Goal: Task Accomplishment & Management: Use online tool/utility

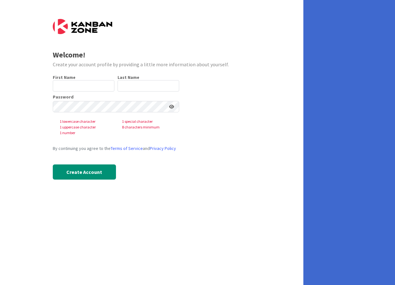
click at [94, 93] on div "First Name 0 / 40 Last Name 0 / 80 Password 1 lowercase character 1 special cha…" at bounding box center [116, 132] width 126 height 115
drag, startPoint x: 95, startPoint y: 93, endPoint x: 92, endPoint y: 81, distance: 12.4
click at [92, 81] on input "text" at bounding box center [84, 85] width 62 height 11
type input "[PERSON_NAME]"
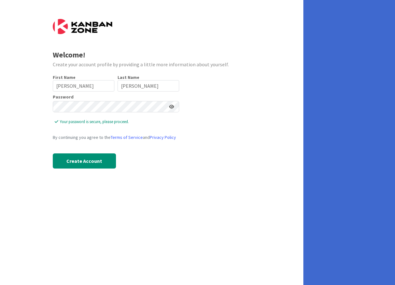
click at [173, 107] on icon at bounding box center [171, 107] width 5 height 4
click at [172, 107] on icon at bounding box center [171, 107] width 6 height 4
click at [89, 166] on button "Create Account" at bounding box center [84, 161] width 63 height 15
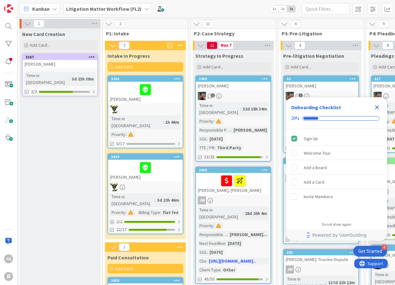
click at [377, 104] on icon "Close Checklist" at bounding box center [377, 108] width 8 height 8
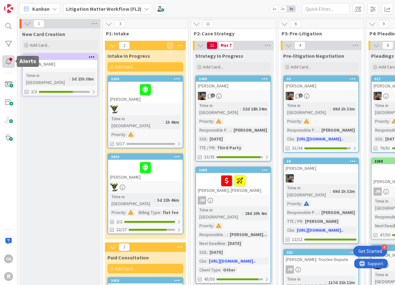
click at [8, 60] on div at bounding box center [8, 61] width 13 height 13
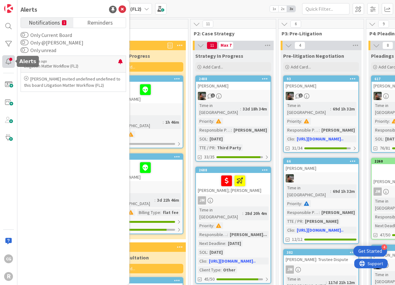
click at [8, 60] on div at bounding box center [8, 61] width 13 height 13
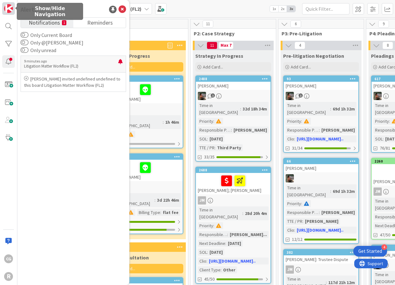
click at [10, 12] on img at bounding box center [8, 8] width 9 height 9
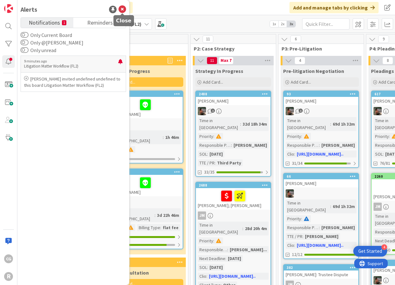
click at [122, 6] on icon at bounding box center [123, 10] width 8 height 8
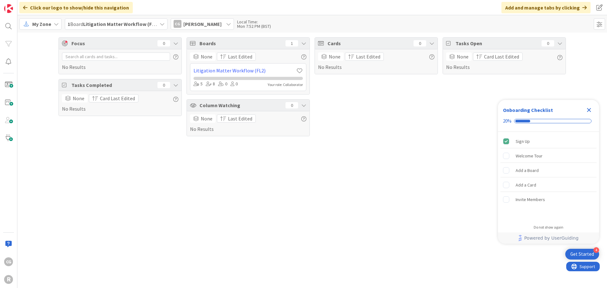
click at [127, 26] on b "Litigation Matter Workflow (FL2)" at bounding box center [121, 24] width 76 height 6
click at [30, 50] on div "Focus 0 No Results Tasks Completed 0 None Card Last Edited No Results Boards 1 …" at bounding box center [312, 87] width 590 height 108
click at [14, 7] on link at bounding box center [8, 8] width 13 height 13
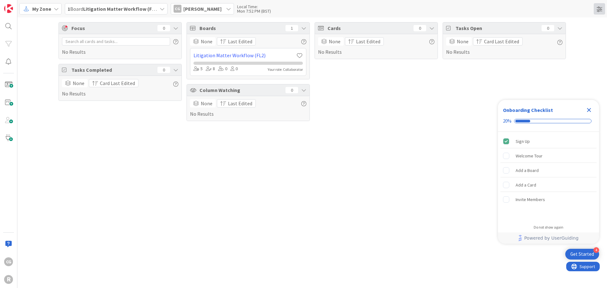
click at [395, 13] on span at bounding box center [599, 8] width 11 height 11
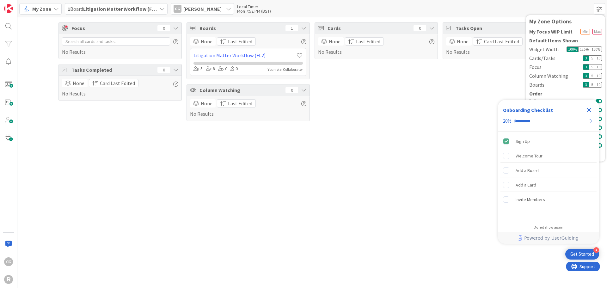
click at [395, 111] on icon "Close Checklist" at bounding box center [589, 110] width 4 height 4
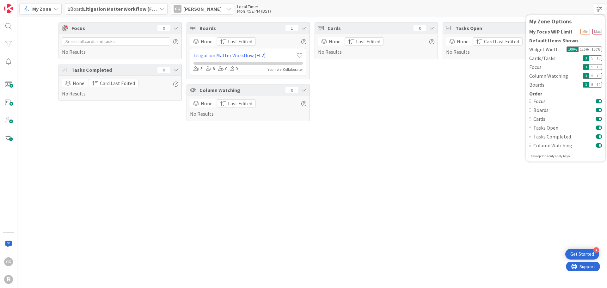
click at [59, 10] on div "My Zone" at bounding box center [40, 8] width 42 height 11
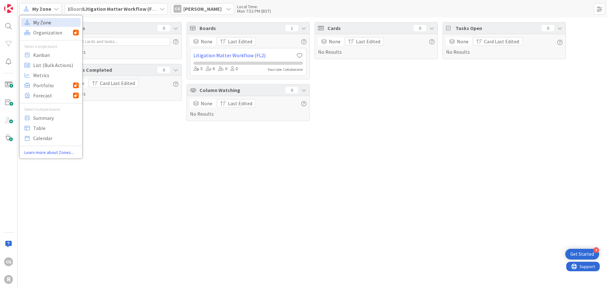
click at [52, 23] on span "My Zone" at bounding box center [56, 22] width 46 height 9
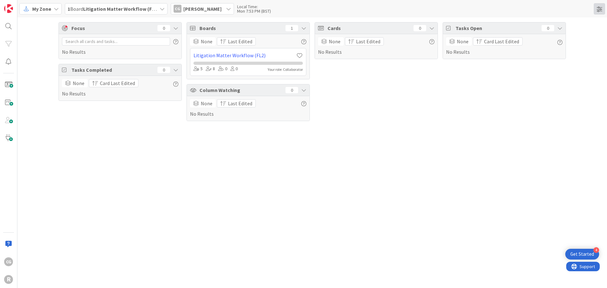
click at [395, 12] on span at bounding box center [599, 8] width 11 height 11
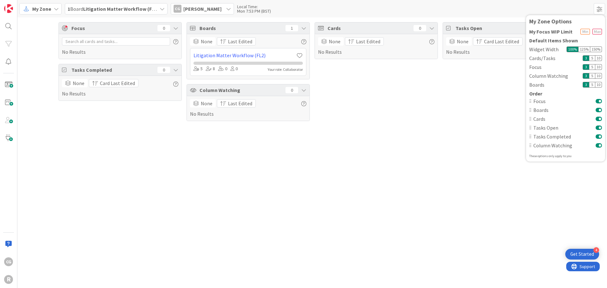
click at [395, 145] on button at bounding box center [599, 145] width 6 height 5
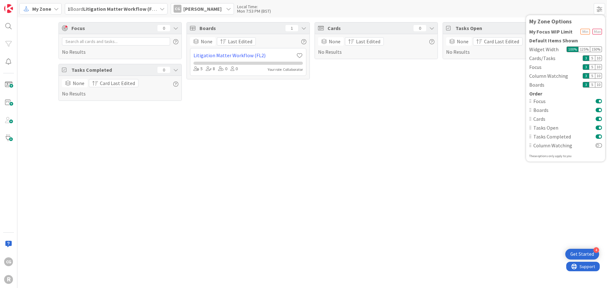
click at [395, 120] on button at bounding box center [599, 118] width 6 height 5
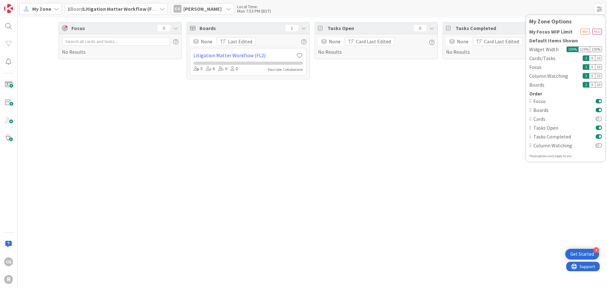
click at [395, 116] on div "Focus 0 No Results Boards 1 None Last Edited Litigation Matter Workflow (FL2) 5…" at bounding box center [312, 152] width 590 height 271
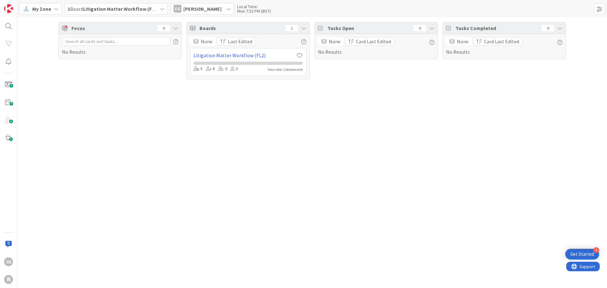
click at [55, 8] on icon at bounding box center [56, 8] width 5 height 5
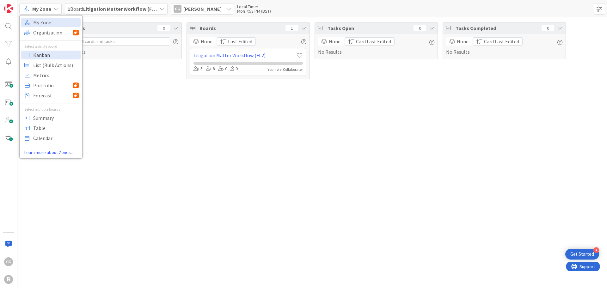
click at [54, 54] on span "Kanban" at bounding box center [56, 54] width 46 height 9
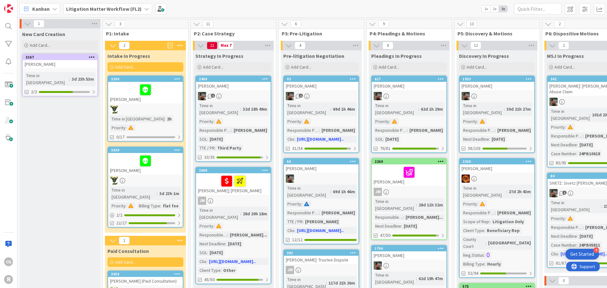
click at [120, 93] on div at bounding box center [145, 89] width 71 height 13
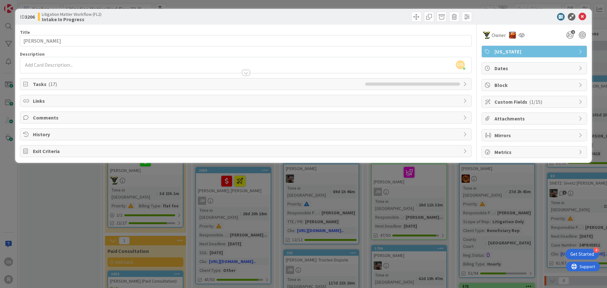
click at [56, 197] on div "ID 3206 Litigation Matter Workflow (FL2) Intake In Progress Title 14 / 128 PAUL…" at bounding box center [303, 144] width 607 height 288
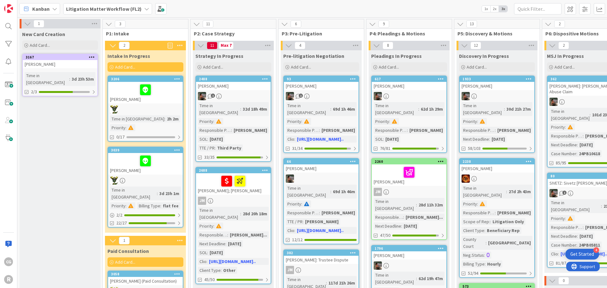
click at [131, 106] on div at bounding box center [145, 109] width 75 height 8
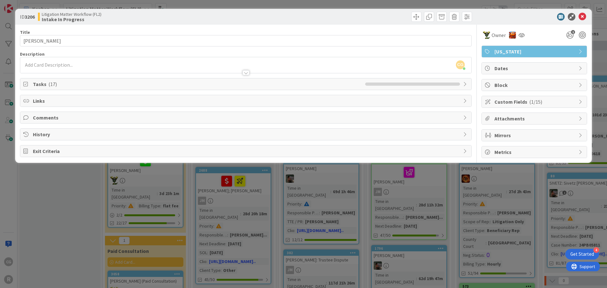
click at [395, 85] on icon at bounding box center [465, 84] width 5 height 5
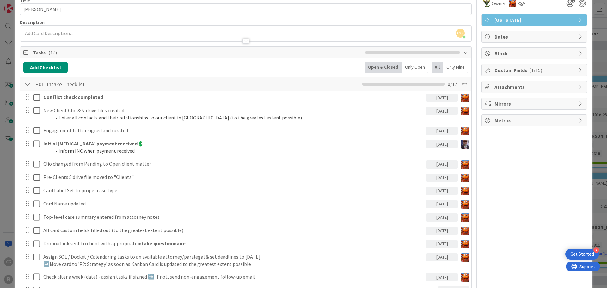
scroll to position [63, 0]
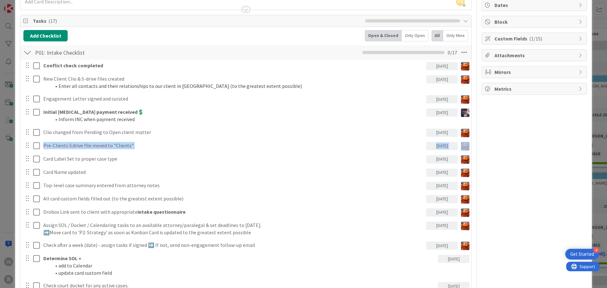
click at [2, 152] on div "ID 3206 Litigation Matter Workflow (FL2) Intake In Progress Title 14 / 128 PAUL…" at bounding box center [303, 144] width 607 height 288
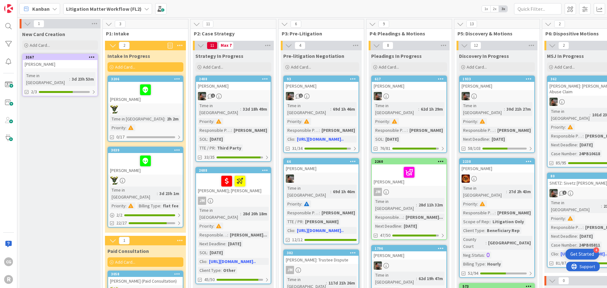
click at [129, 91] on div at bounding box center [145, 89] width 71 height 13
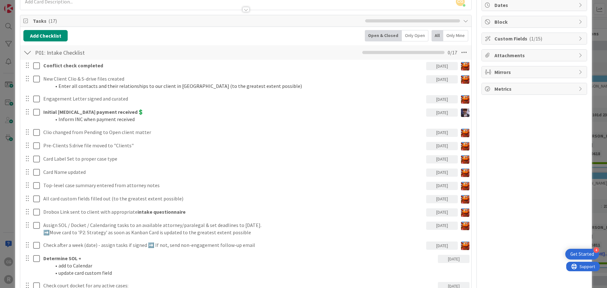
scroll to position [95, 0]
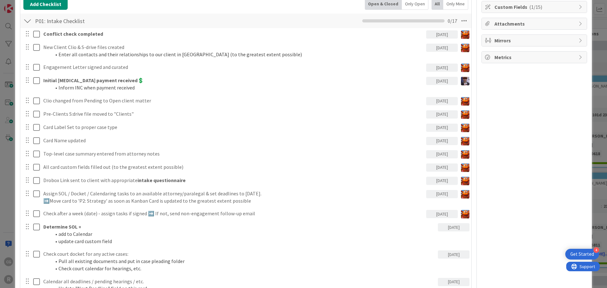
click at [18, 161] on div "ID 3206 Litigation Matter Workflow (FL2) Intake In Progress Title 14 / 128 PAUL…" at bounding box center [303, 156] width 577 height 485
click at [12, 162] on div "ID 3206 Litigation Matter Workflow (FL2) Intake In Progress Title 14 / 128 PAUL…" at bounding box center [303, 144] width 607 height 288
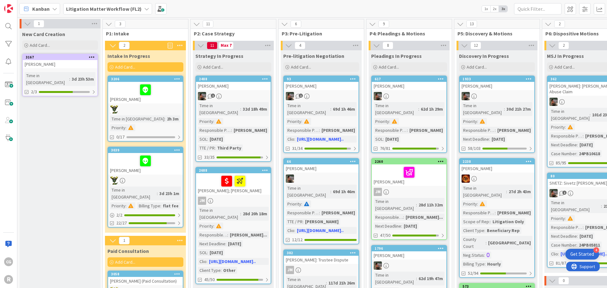
click at [303, 167] on div "66 ADAMS, Rodney Time in Column : 69d 1h 46m Priority : Responsible Paralegal :…" at bounding box center [321, 201] width 76 height 86
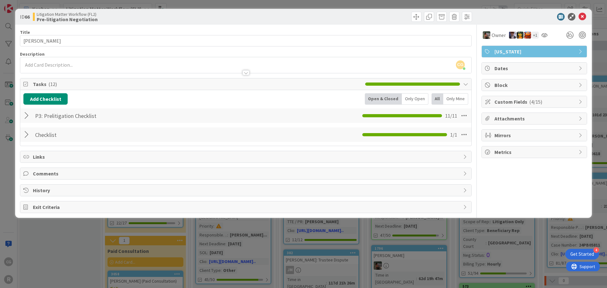
click at [28, 117] on div at bounding box center [27, 115] width 8 height 11
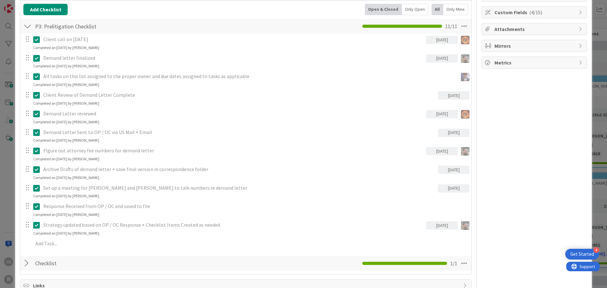
scroll to position [32, 0]
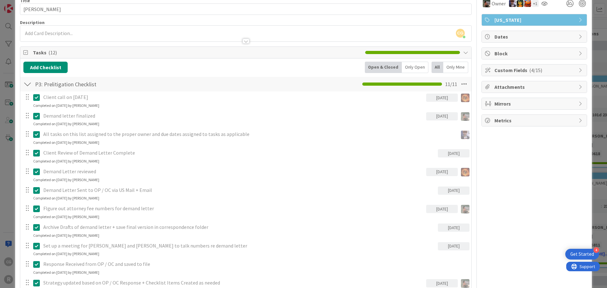
click at [12, 159] on div "ID 66 Litigation Matter Workflow (FL2) Pre-litigation Negotiation Title 14 / 12…" at bounding box center [303, 144] width 607 height 288
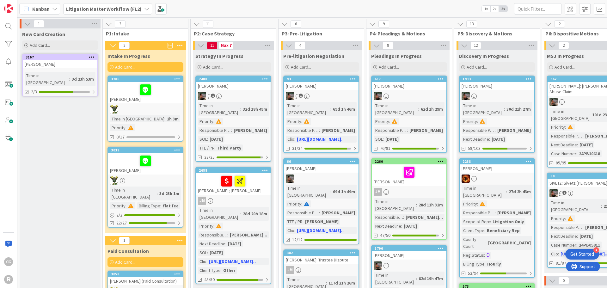
click at [129, 99] on div "[PERSON_NAME]" at bounding box center [145, 92] width 75 height 21
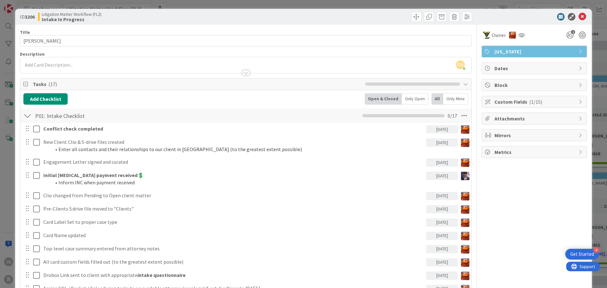
scroll to position [32, 0]
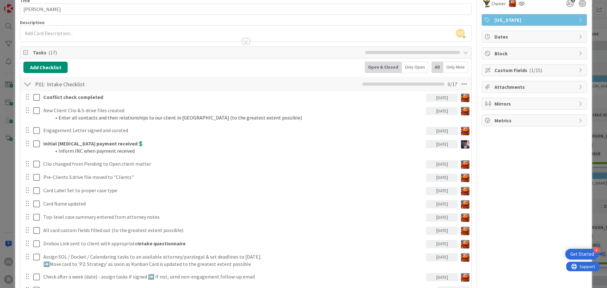
click at [5, 150] on div "ID 3206 Litigation Matter Workflow (FL2) Intake In Progress Title 14 / 128 PAUL…" at bounding box center [303, 144] width 607 height 288
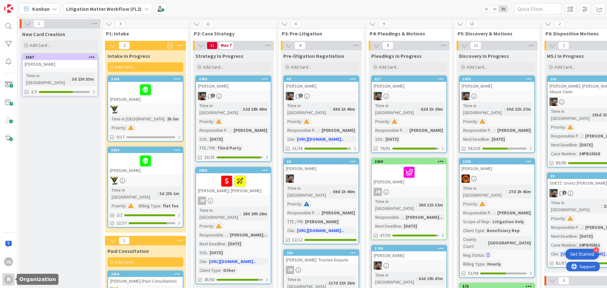
click at [7, 279] on div "R" at bounding box center [8, 279] width 9 height 9
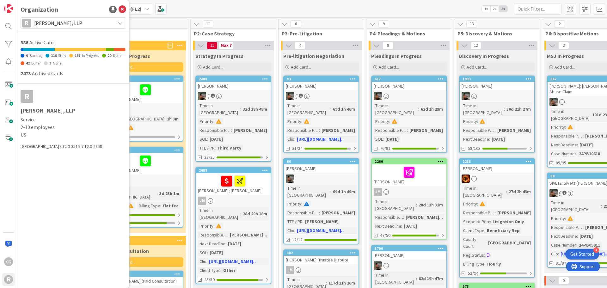
click at [164, 30] on div "3 P1: Intake" at bounding box center [145, 28] width 85 height 18
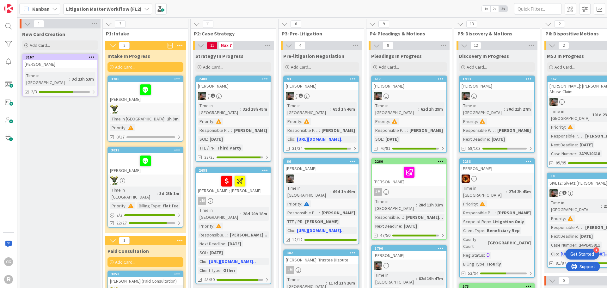
click at [247, 85] on div "[PERSON_NAME]" at bounding box center [233, 86] width 75 height 8
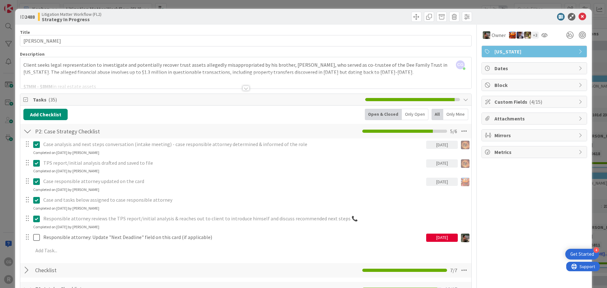
click at [395, 42] on div "ID 2488 Litigation Matter Workflow (FL2) Strategy In Progress Title 9 / 128 DEE…" at bounding box center [303, 144] width 607 height 288
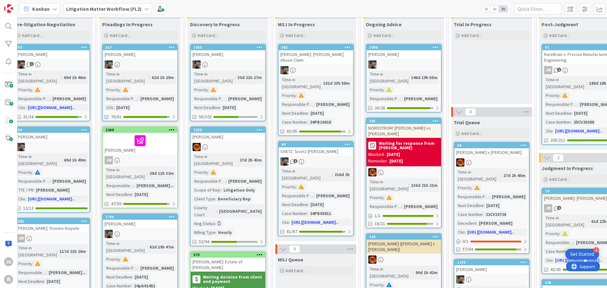
scroll to position [32, 304]
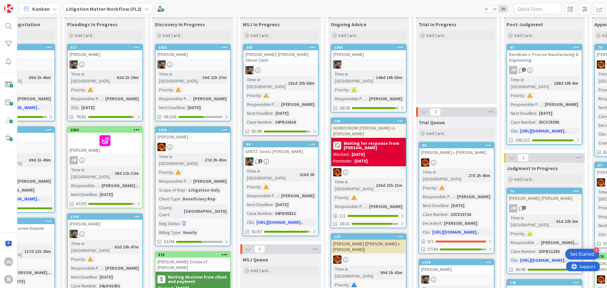
click at [380, 63] on div at bounding box center [368, 64] width 75 height 8
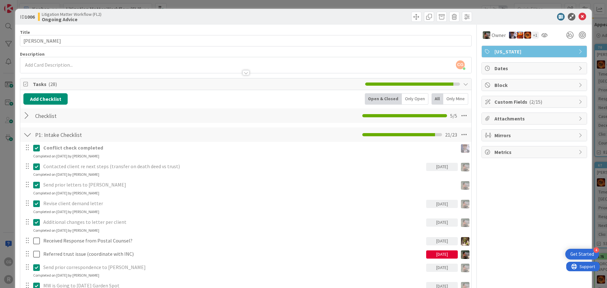
click at [395, 86] on span "Block" at bounding box center [534, 85] width 81 height 8
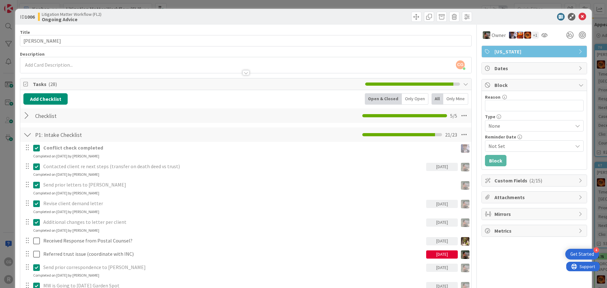
click at [395, 78] on div "ID 1006 Litigation Matter Workflow (FL2) Ongoing Advice Title 11 / 128 RYAN, Na…" at bounding box center [303, 144] width 607 height 288
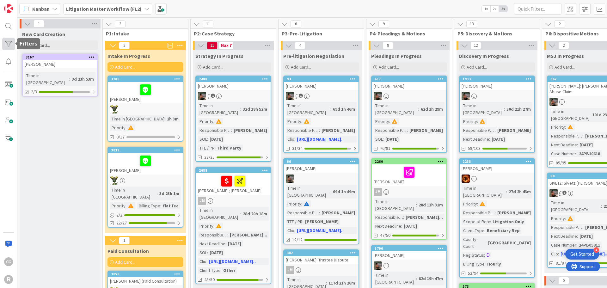
click at [9, 48] on div at bounding box center [8, 44] width 13 height 13
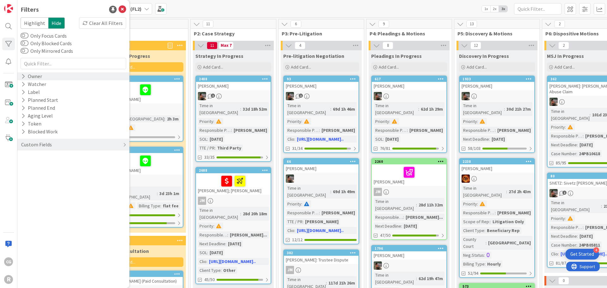
click at [30, 76] on div "Owner" at bounding box center [32, 76] width 22 height 8
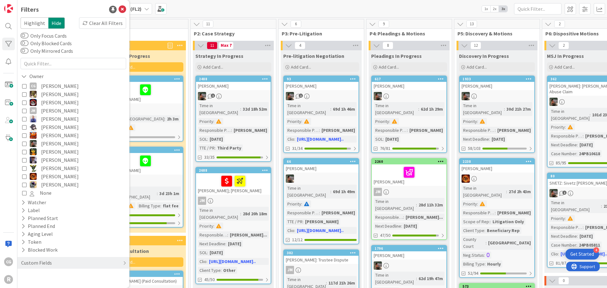
click at [25, 179] on button "Ted Reuter" at bounding box center [73, 176] width 102 height 8
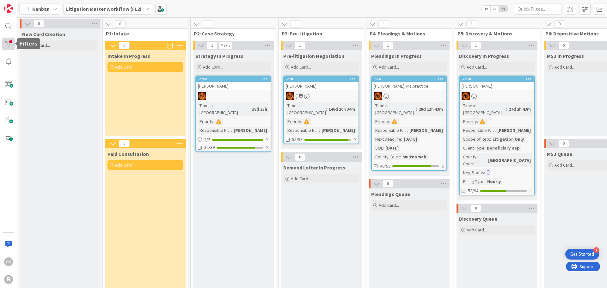
click at [11, 47] on div at bounding box center [8, 44] width 13 height 13
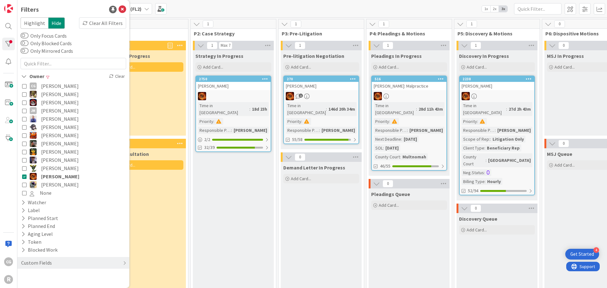
click at [26, 145] on icon at bounding box center [24, 143] width 4 height 4
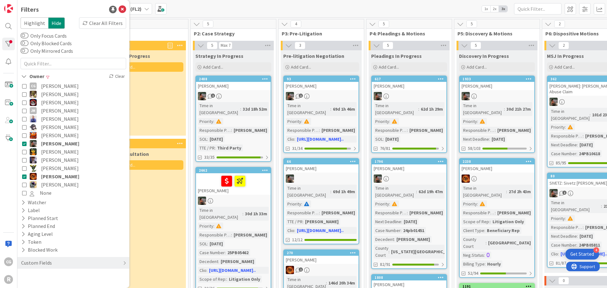
click at [26, 145] on icon at bounding box center [24, 143] width 4 height 4
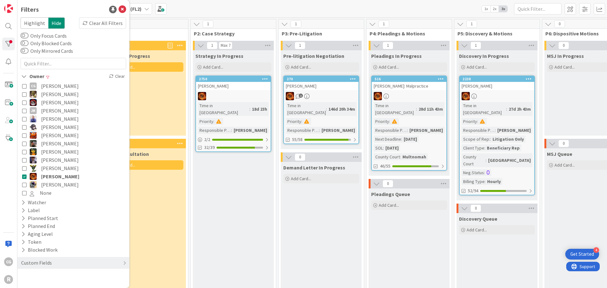
click at [25, 178] on icon at bounding box center [24, 176] width 4 height 4
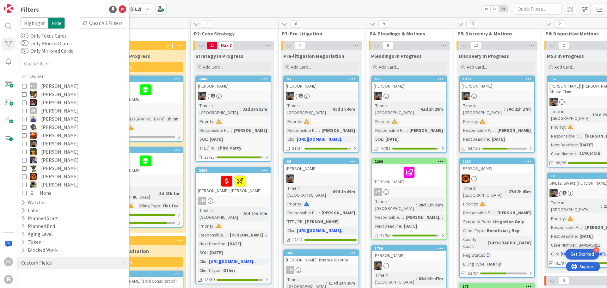
click at [24, 167] on icon at bounding box center [24, 168] width 4 height 4
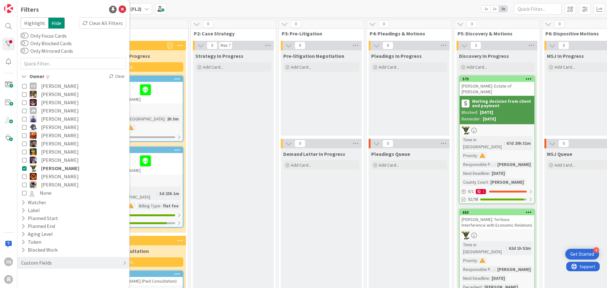
click at [27, 111] on button "JM Jeff Myers" at bounding box center [73, 111] width 102 height 8
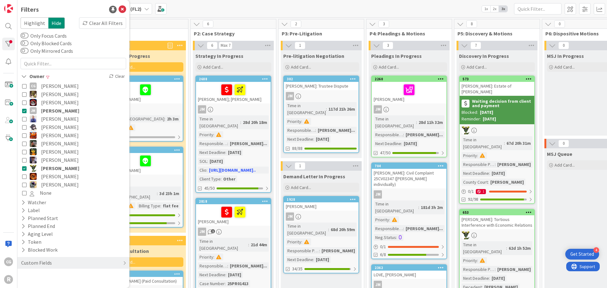
click at [25, 167] on icon at bounding box center [24, 168] width 4 height 4
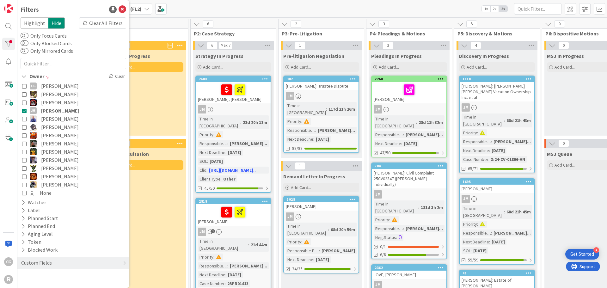
click at [24, 111] on icon at bounding box center [24, 110] width 4 height 4
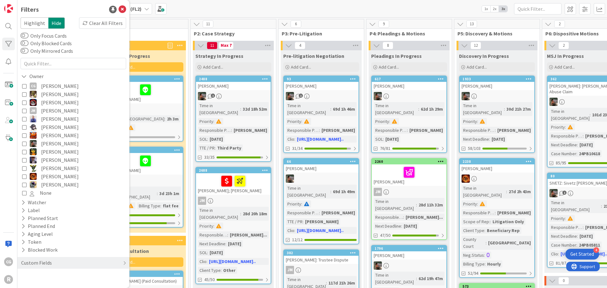
click at [164, 32] on span "P1: Intake" at bounding box center [143, 33] width 74 height 6
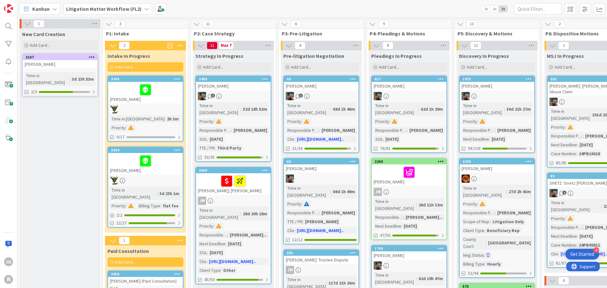
click at [144, 9] on icon at bounding box center [146, 8] width 5 height 5
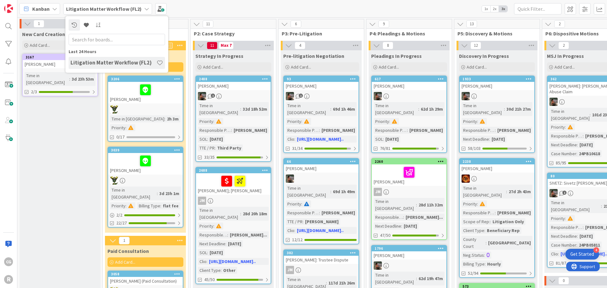
click at [172, 11] on div "Kanban Litigation Matter Workflow (FL2) Last 24 Hours Litigation Matter Workflo…" at bounding box center [312, 8] width 590 height 17
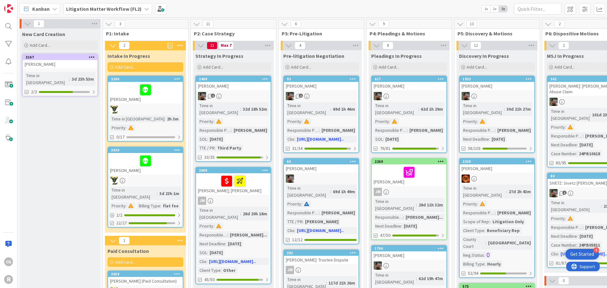
click at [65, 46] on div "Add Card..." at bounding box center [60, 44] width 76 height 9
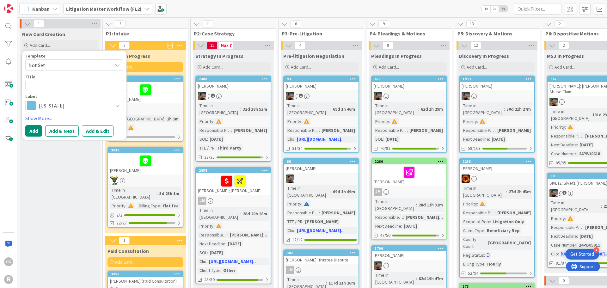
click at [57, 103] on span "Oregon" at bounding box center [74, 105] width 70 height 9
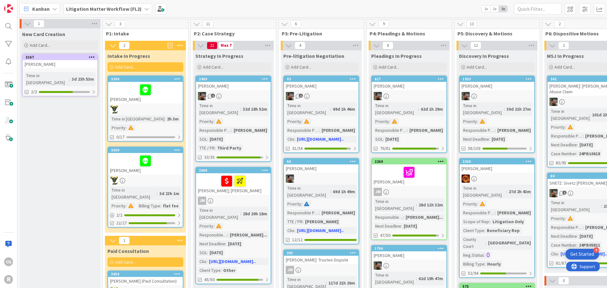
click at [231, 95] on div "1" at bounding box center [233, 96] width 75 height 8
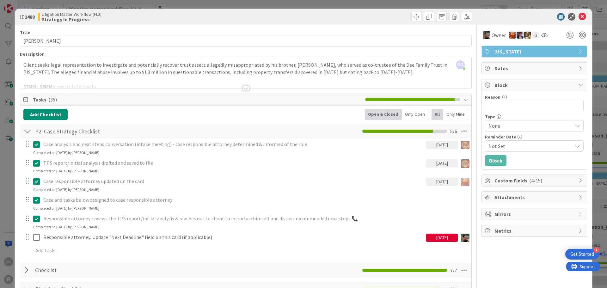
click at [8, 191] on div "ID 2488 Litigation Matter Workflow (FL2) Strategy In Progress Title 9 / 128 DEE…" at bounding box center [303, 144] width 607 height 288
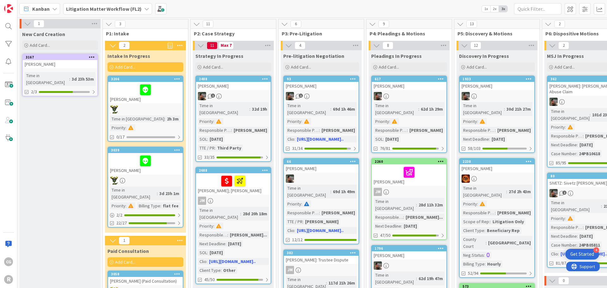
click at [53, 11] on icon at bounding box center [54, 8] width 5 height 5
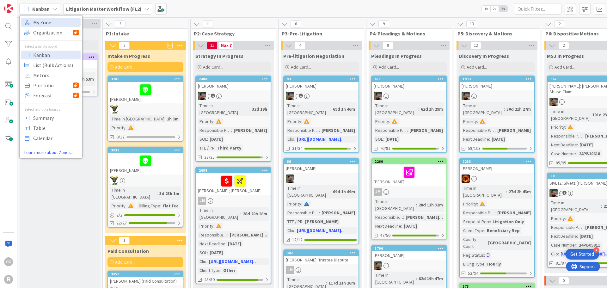
click at [54, 22] on span "My Zone" at bounding box center [56, 22] width 46 height 9
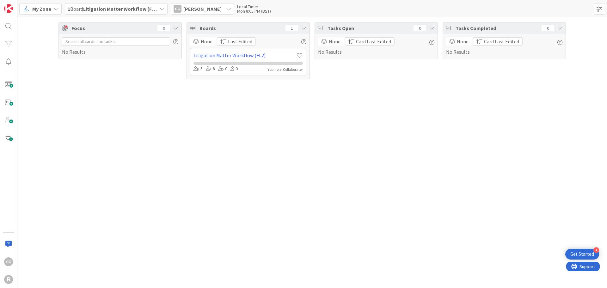
click at [44, 9] on span "My Zone" at bounding box center [41, 9] width 19 height 8
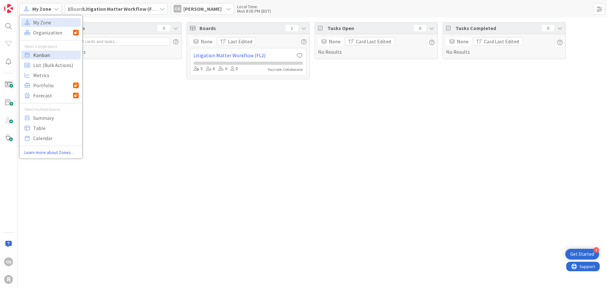
click at [49, 54] on span "Kanban" at bounding box center [56, 54] width 46 height 9
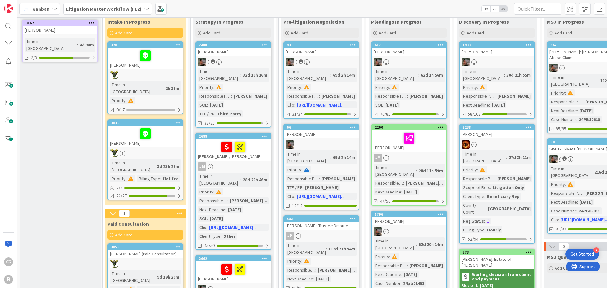
scroll to position [63, 0]
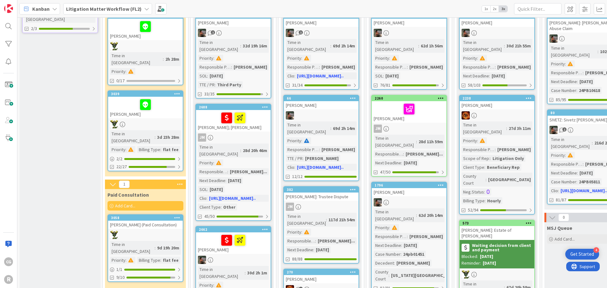
click at [176, 215] on icon at bounding box center [177, 217] width 6 height 4
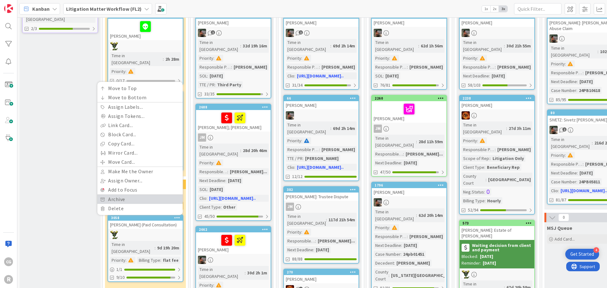
click at [138, 195] on link "Archive" at bounding box center [139, 199] width 85 height 9
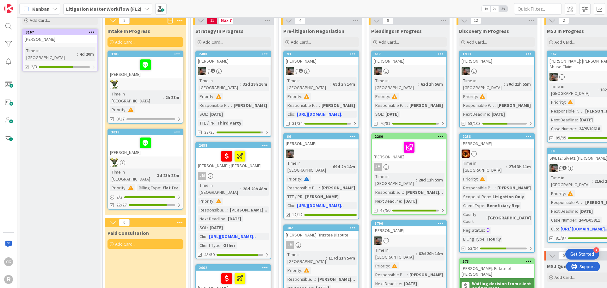
scroll to position [0, 0]
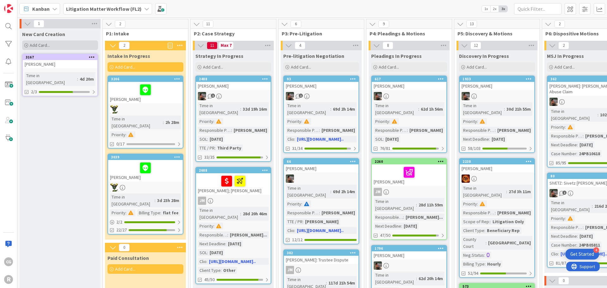
click at [47, 41] on div "Add Card..." at bounding box center [60, 44] width 76 height 9
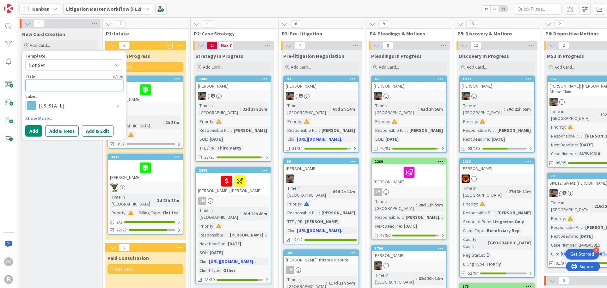
type textarea "x"
type textarea "L"
type textarea "x"
type textarea "LI"
type textarea "x"
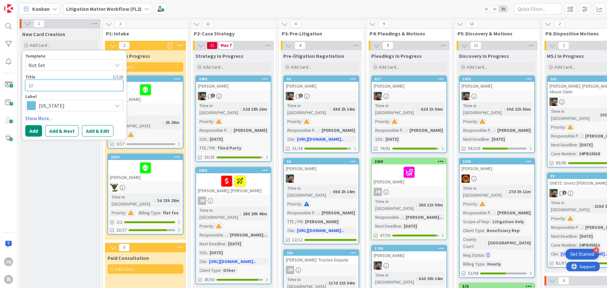
type textarea "LIN"
type textarea "x"
type textarea "LIND"
type textarea "x"
type textarea "LINDB"
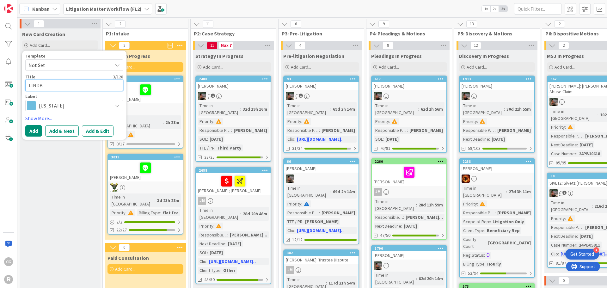
type textarea "x"
type textarea "LINDBE"
type textarea "x"
type textarea "LINDBEC"
type textarea "x"
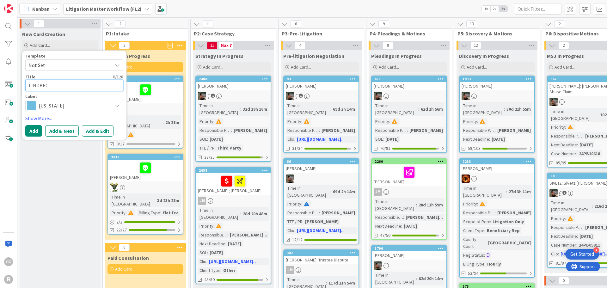
type textarea "LINDBECK"
type textarea "x"
type textarea "LINDBECK,"
type textarea "x"
type textarea "LINDBECK,"
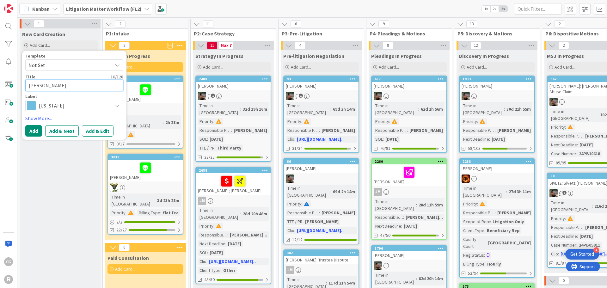
type textarea "x"
type textarea "LINDBECK, l"
type textarea "x"
type textarea "LINDBECK, lA"
type textarea "x"
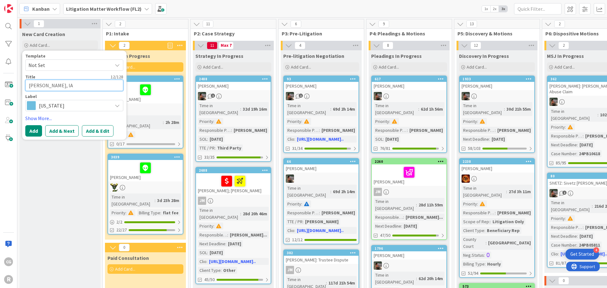
type textarea "LINDBECK, l"
type textarea "x"
type textarea "LINDBECK,"
type textarea "x"
type textarea "LINDBECK, L"
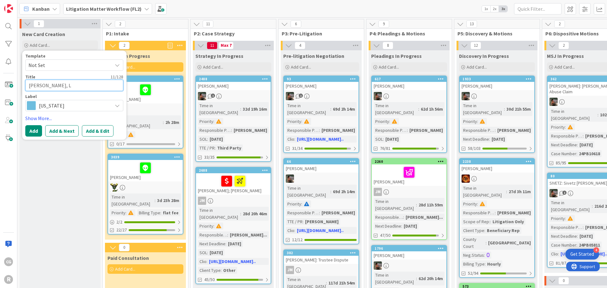
type textarea "x"
type textarea "LINDBECK, La"
type textarea "x"
type textarea "LINDBECK, Lan"
type textarea "x"
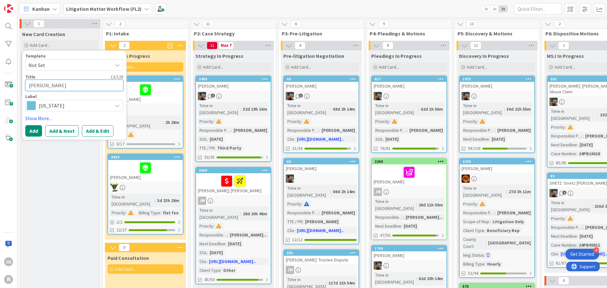
type textarea "LINDBECK, Lanc"
type textarea "x"
drag, startPoint x: 28, startPoint y: 84, endPoint x: 51, endPoint y: 90, distance: 23.8
click at [51, 90] on textarea "LINDBECK, Lance" at bounding box center [74, 85] width 98 height 11
click at [35, 82] on textarea "LINDBECK, Lance" at bounding box center [74, 85] width 98 height 11
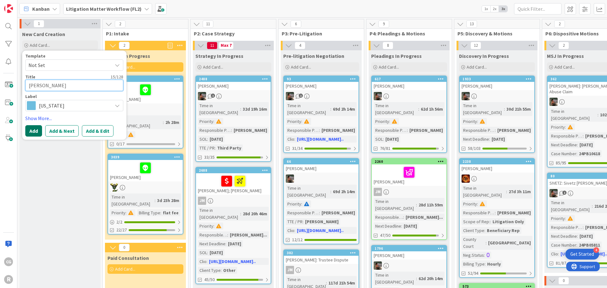
type textarea "LINDBECK, Lance"
click at [37, 133] on button "Add" at bounding box center [33, 130] width 17 height 11
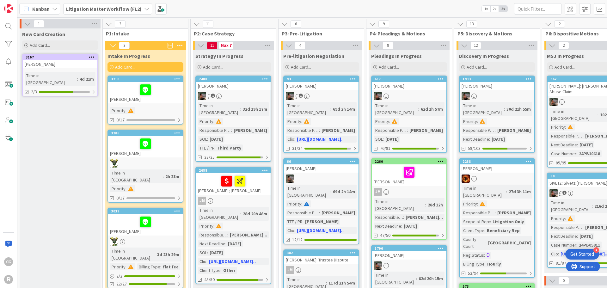
click at [118, 95] on div at bounding box center [145, 89] width 71 height 13
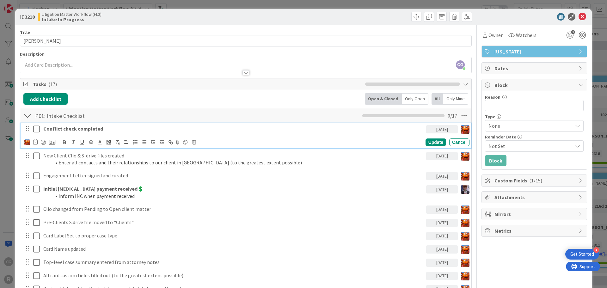
click at [71, 131] on strong "Conflict check completed" at bounding box center [73, 128] width 60 height 6
click at [43, 144] on div at bounding box center [43, 142] width 5 height 5
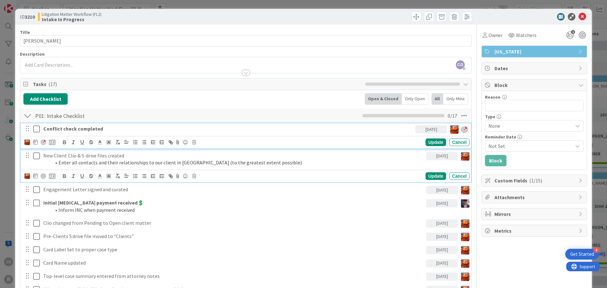
click at [86, 157] on p "New Client Clio & S-drive files created" at bounding box center [233, 155] width 380 height 7
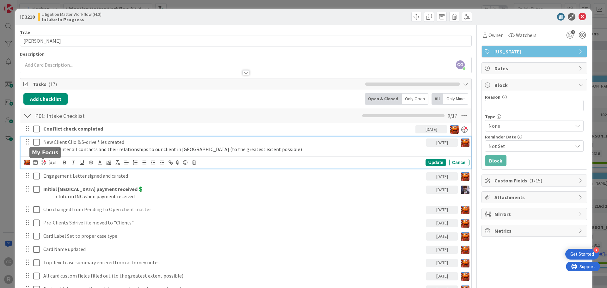
click at [44, 161] on div at bounding box center [43, 162] width 5 height 5
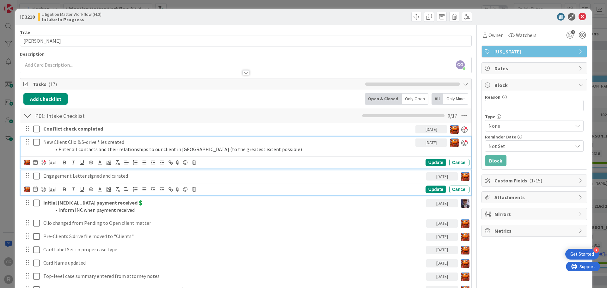
click at [51, 180] on p "Engagement Letter signed and curated" at bounding box center [233, 175] width 380 height 7
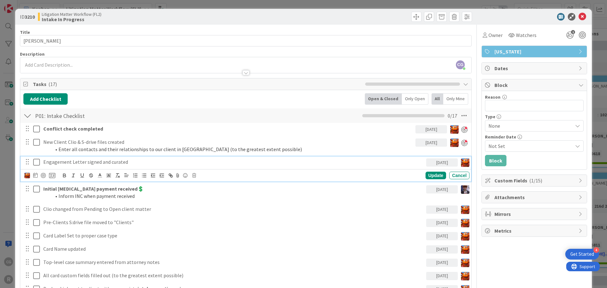
click at [37, 162] on icon at bounding box center [36, 162] width 7 height 8
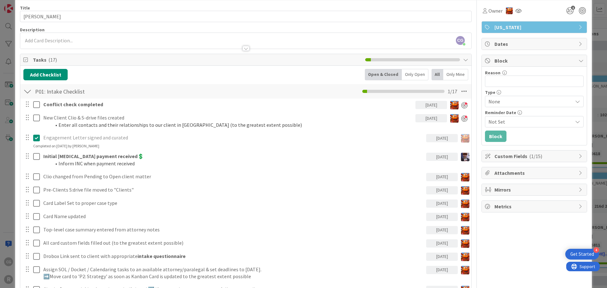
scroll to position [32, 0]
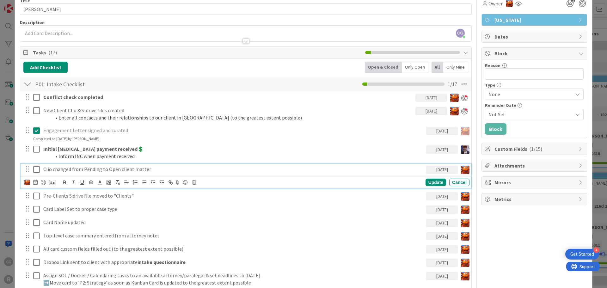
click at [36, 167] on icon at bounding box center [36, 170] width 7 height 8
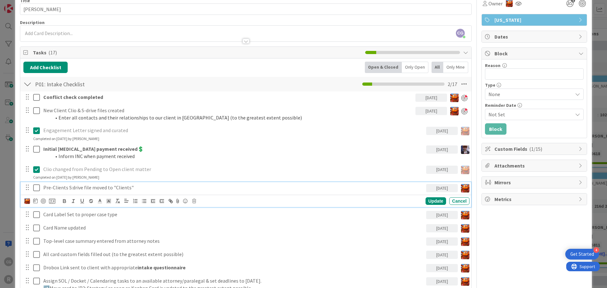
click at [59, 183] on div "Pre-Clients S:drive file moved to "Clients"" at bounding box center [233, 187] width 385 height 11
click at [45, 199] on div at bounding box center [43, 201] width 5 height 5
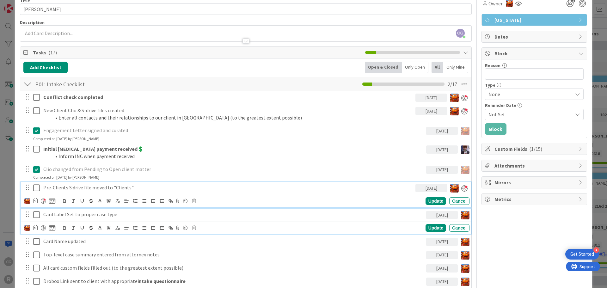
click at [70, 217] on p "Card Label Set to proper case type" at bounding box center [233, 214] width 380 height 7
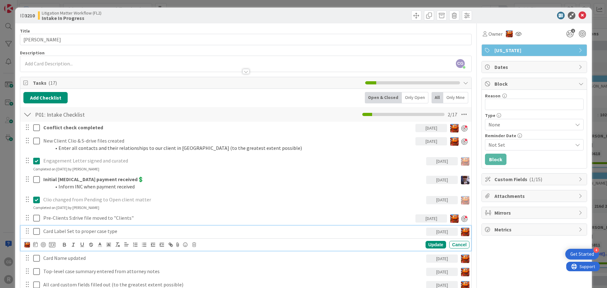
scroll to position [0, 0]
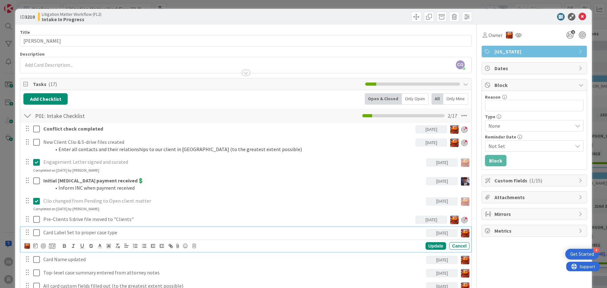
click at [395, 48] on span "Oregon" at bounding box center [534, 52] width 81 height 8
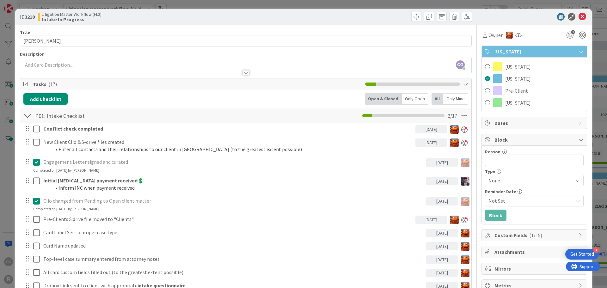
click at [395, 57] on div "Oregon" at bounding box center [534, 52] width 105 height 12
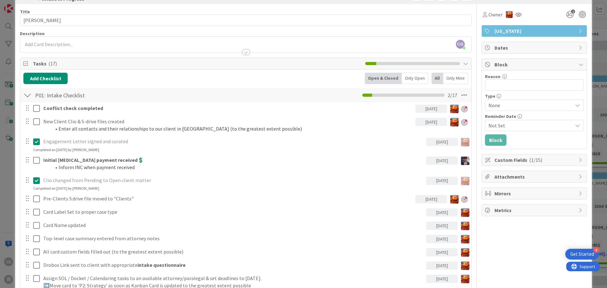
scroll to position [32, 0]
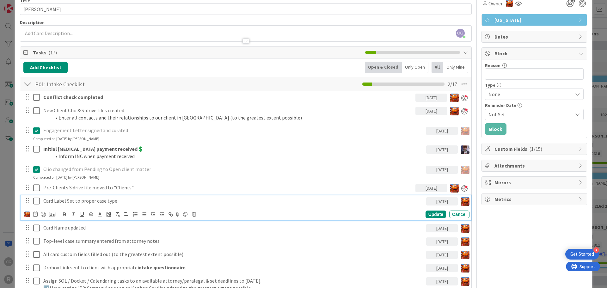
click at [36, 202] on icon at bounding box center [36, 201] width 7 height 8
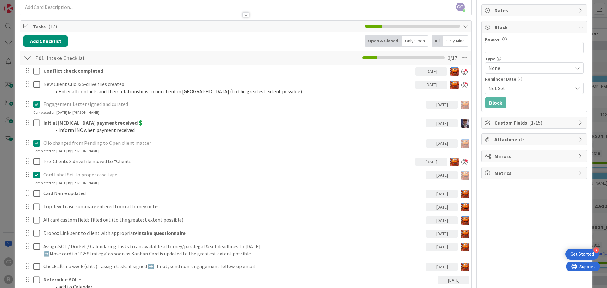
scroll to position [63, 0]
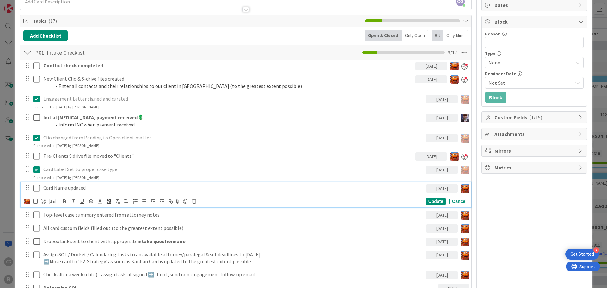
click at [35, 187] on icon at bounding box center [36, 188] width 7 height 8
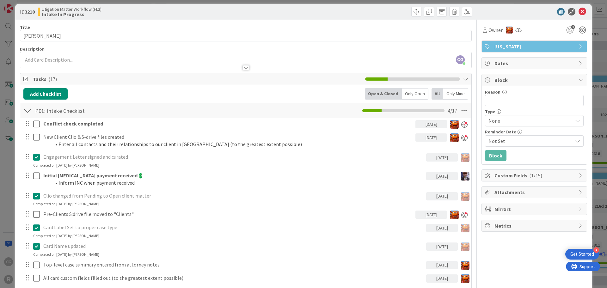
scroll to position [0, 0]
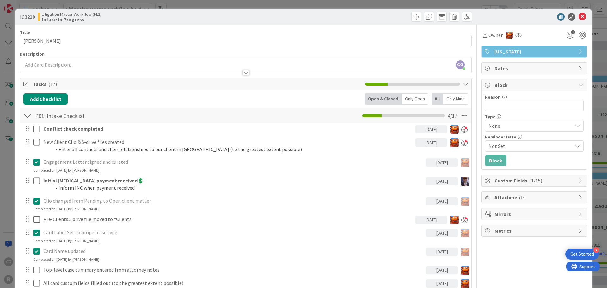
click at [77, 58] on div "CG Casandra Garcia Lopez just joined" at bounding box center [245, 65] width 451 height 16
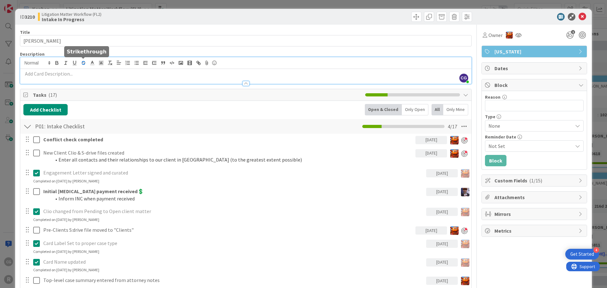
click at [79, 65] on button "button" at bounding box center [83, 63] width 9 height 8
click at [76, 73] on p "﻿" at bounding box center [245, 73] width 445 height 7
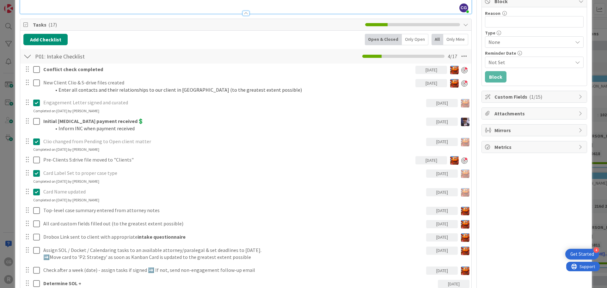
scroll to position [95, 0]
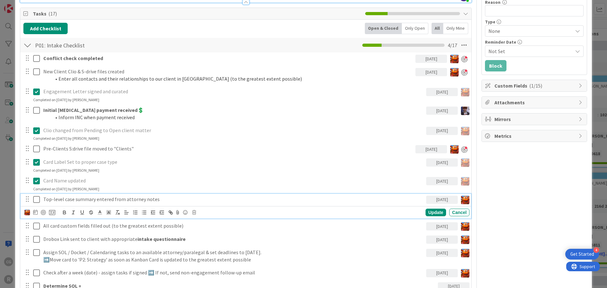
click at [37, 202] on icon at bounding box center [36, 200] width 7 height 8
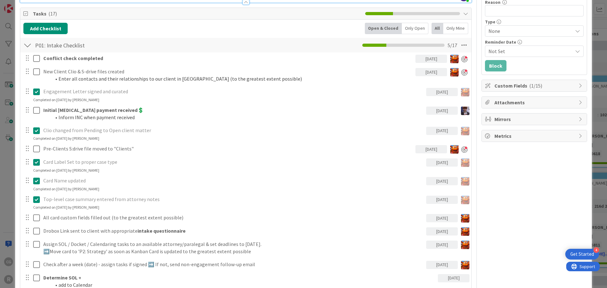
scroll to position [0, 0]
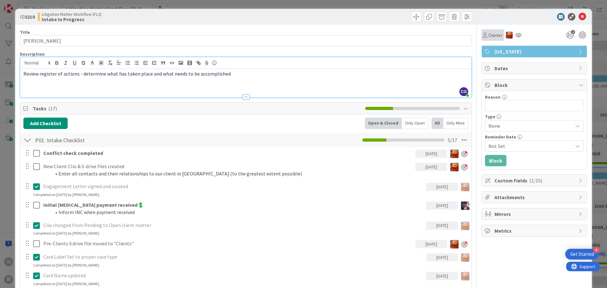
click at [395, 39] on div "Owner" at bounding box center [492, 34] width 22 height 11
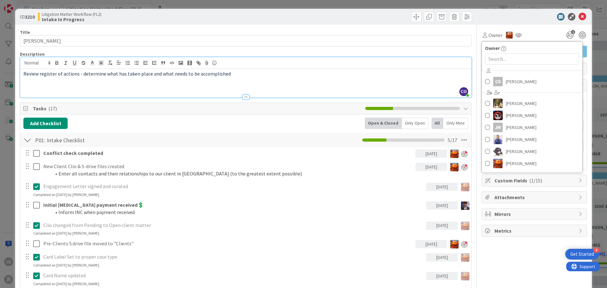
click at [395, 253] on div "Owner Owner CG Casandra Garcia Lopez Devine Gines Jasmin Sanchez JM Jeff Myers …" at bounding box center [534, 282] width 106 height 515
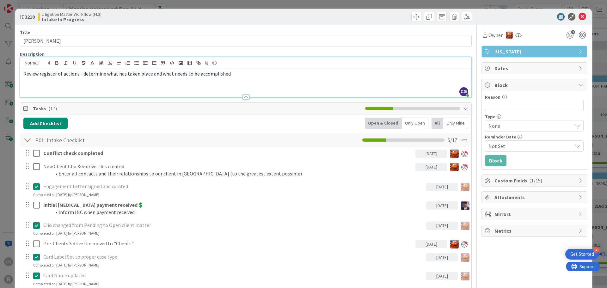
click at [395, 185] on div "Custom Fields ( 1/15 )" at bounding box center [534, 180] width 105 height 11
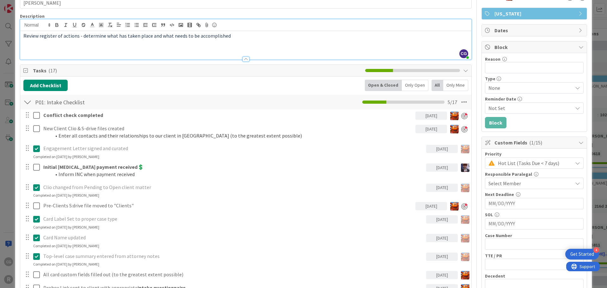
scroll to position [63, 0]
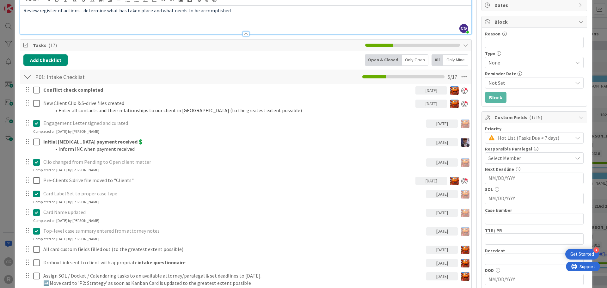
click at [395, 158] on span "Select Member" at bounding box center [504, 158] width 33 height 8
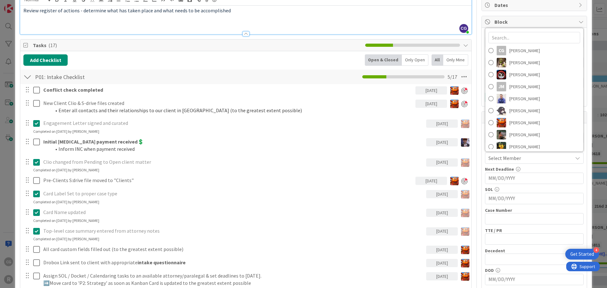
click at [395, 228] on div "Priority Hot List (Tasks Due < 7 days) Responsible Paralegal Select Member CG C…" at bounding box center [534, 276] width 99 height 300
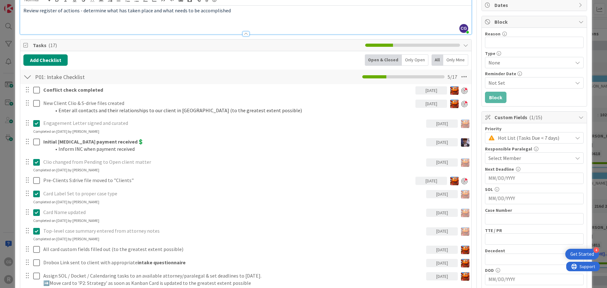
click at [5, 196] on div "ID 3210 Litigation Matter Workflow (FL2) Intake In Progress Title 15 / 128 LIND…" at bounding box center [303, 144] width 607 height 288
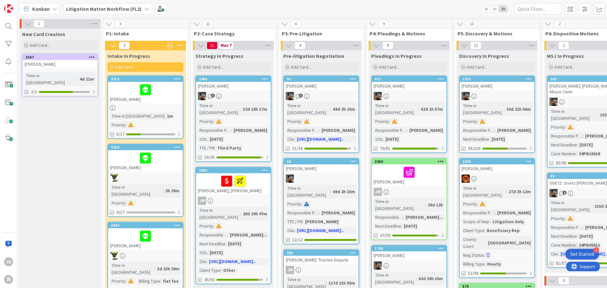
click at [237, 81] on div "2488" at bounding box center [233, 79] width 75 height 6
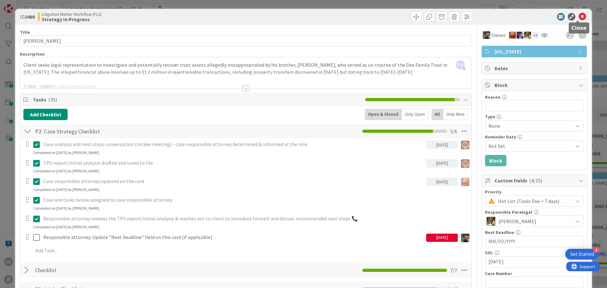
click at [395, 18] on icon at bounding box center [582, 17] width 8 height 8
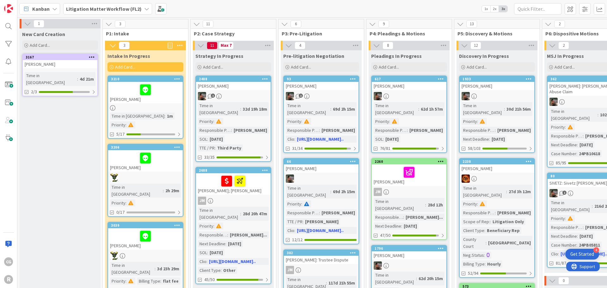
click at [167, 102] on div "LINDBECK, Lance" at bounding box center [145, 92] width 75 height 21
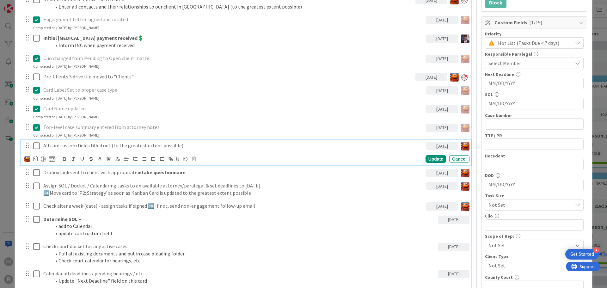
click at [36, 147] on icon at bounding box center [36, 146] width 7 height 8
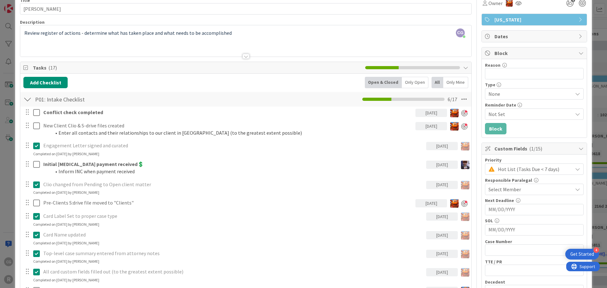
scroll to position [32, 0]
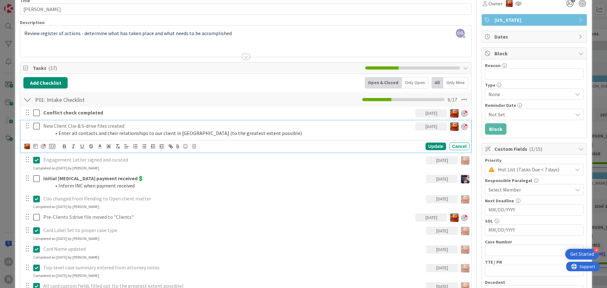
click at [36, 123] on icon at bounding box center [36, 126] width 7 height 8
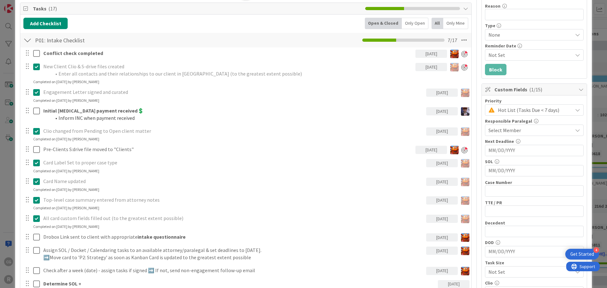
scroll to position [95, 0]
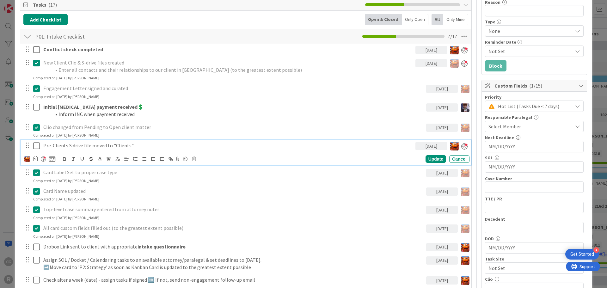
click at [38, 144] on icon at bounding box center [36, 146] width 7 height 8
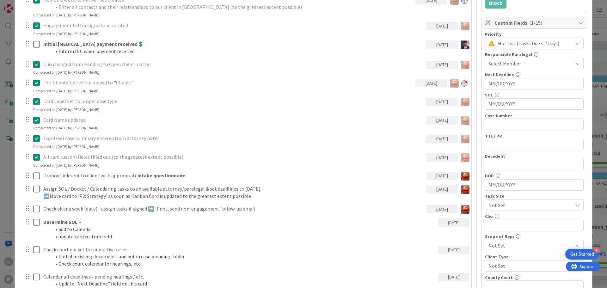
scroll to position [158, 0]
click at [12, 60] on div "ID 3210 Litigation Matter Workflow (FL2) Intake In Progress Title 15 / 128 LIND…" at bounding box center [303, 144] width 607 height 288
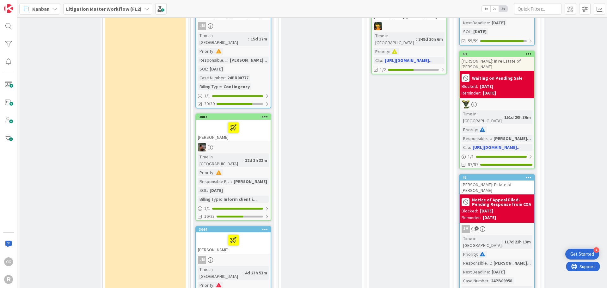
scroll to position [853, 0]
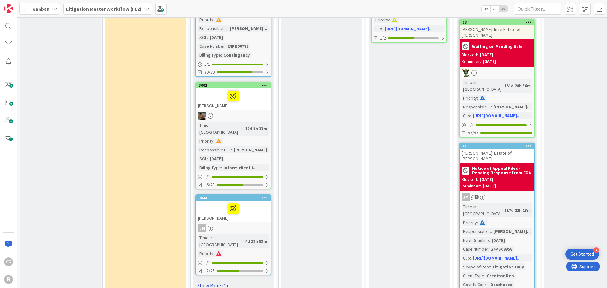
click at [217, 280] on link "Show More (1)" at bounding box center [233, 285] width 76 height 10
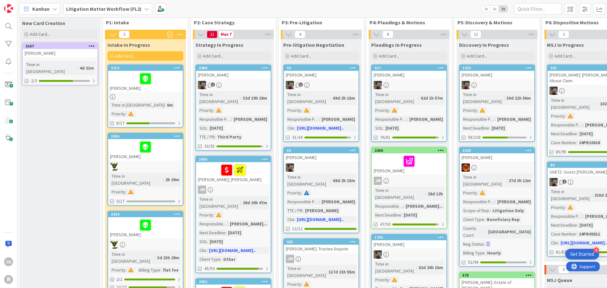
scroll to position [0, 0]
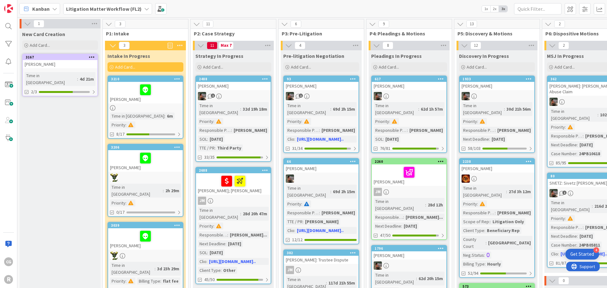
click at [163, 103] on div "LINDBECK, Lance" at bounding box center [145, 92] width 75 height 21
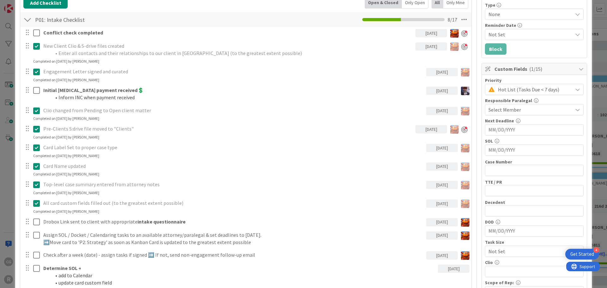
scroll to position [190, 0]
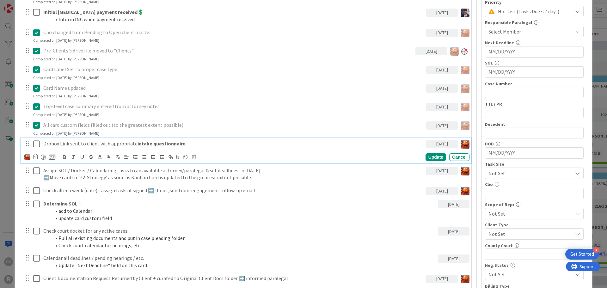
click at [91, 147] on div "Drobox Link sent to client with appropriate intake questionnaire" at bounding box center [233, 143] width 385 height 11
click at [45, 156] on div at bounding box center [43, 157] width 5 height 5
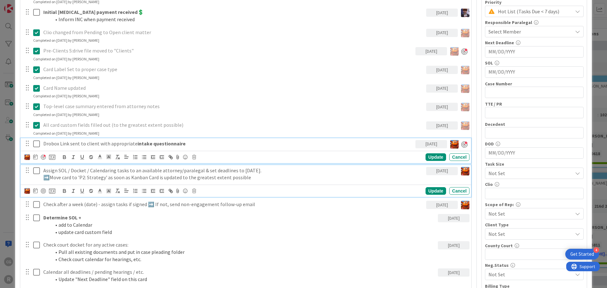
click at [149, 179] on p "➡️Move card to 'P2: Strategy' as soon as Kanban Card is updated to the greatest…" at bounding box center [233, 177] width 380 height 7
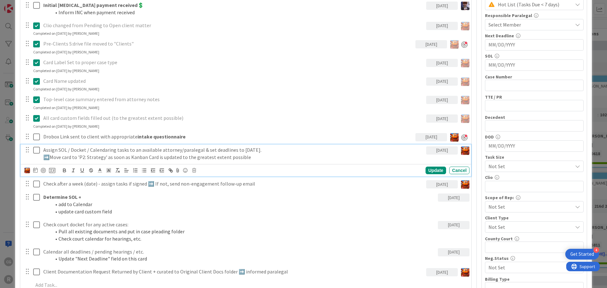
scroll to position [208, 0]
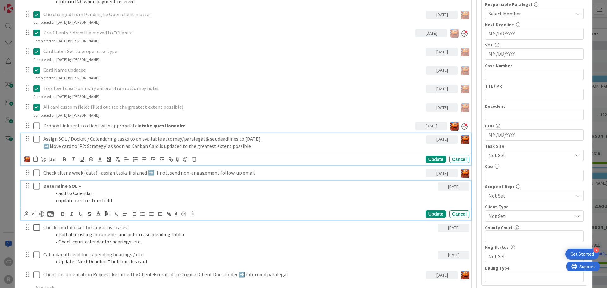
click at [60, 190] on li "add to Calendar" at bounding box center [243, 193] width 384 height 7
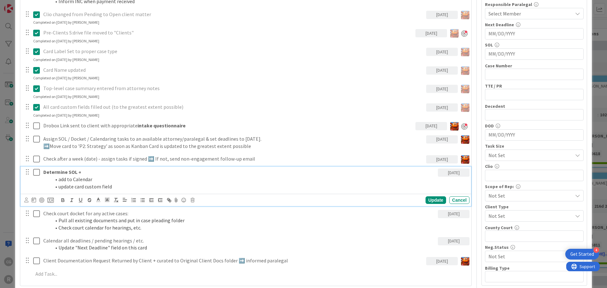
scroll to position [194, 0]
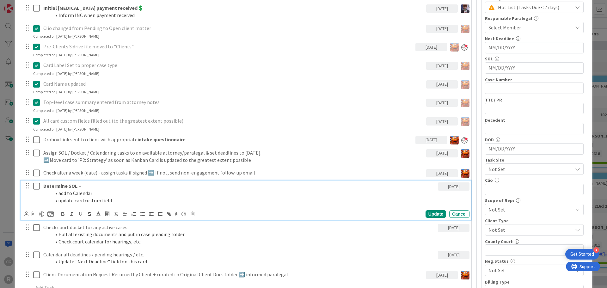
click at [10, 156] on div "ID 3210 Litigation Matter Workflow (FL2) Intake In Progress Title 15 / 128 LIND…" at bounding box center [303, 144] width 607 height 288
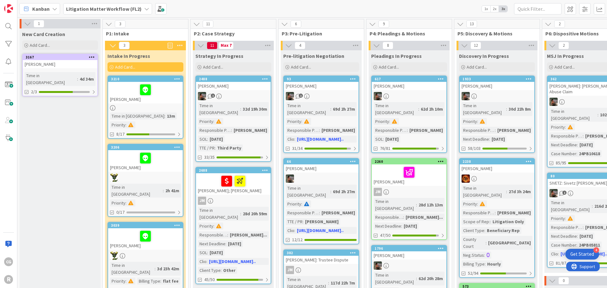
click at [47, 7] on span "Kanban" at bounding box center [40, 9] width 17 height 8
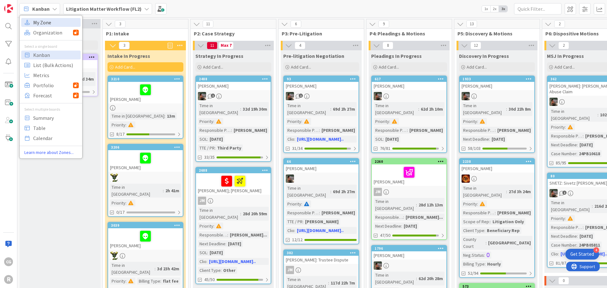
click at [45, 25] on span "My Zone" at bounding box center [56, 22] width 46 height 9
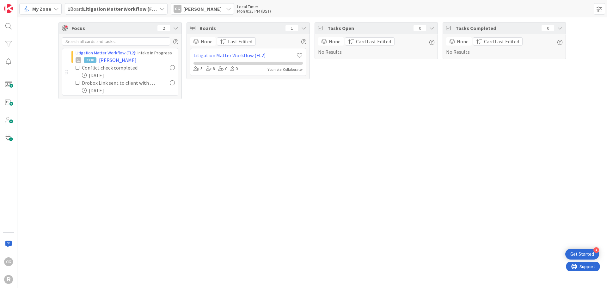
click at [192, 5] on span "Casandra Garcia Lopez" at bounding box center [202, 9] width 38 height 8
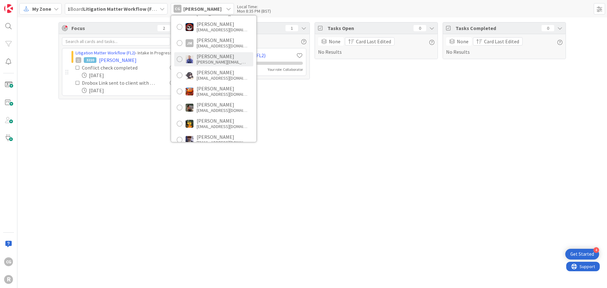
scroll to position [63, 0]
click at [220, 120] on div "Michael Robb" at bounding box center [222, 120] width 51 height 6
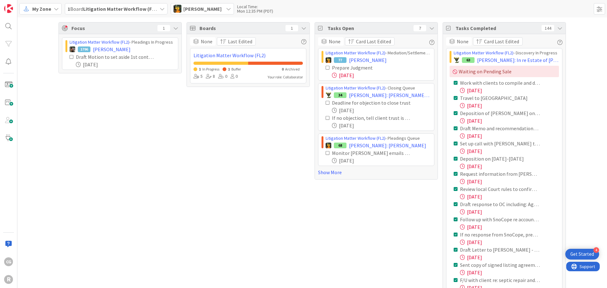
click at [187, 9] on span "Michael Robb" at bounding box center [202, 9] width 38 height 8
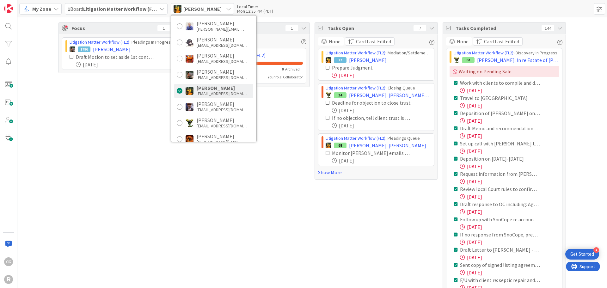
scroll to position [126, 0]
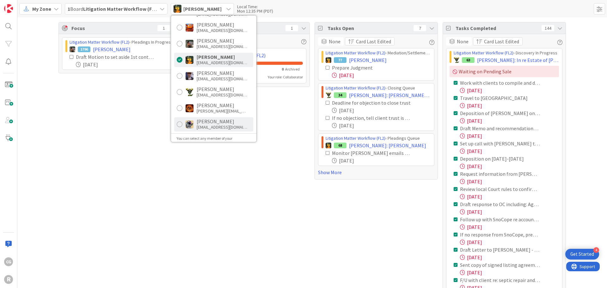
click at [208, 119] on div "Tyler McDonald tmcdonald@reutercorbett.com" at bounding box center [213, 124] width 79 height 14
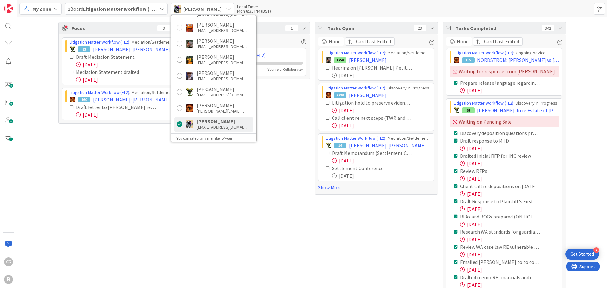
click at [67, 159] on div "Focus 3 Litigation Matter Workflow (FL2) › Mediation/Settlement in Progress 13 …" at bounding box center [119, 210] width 123 height 377
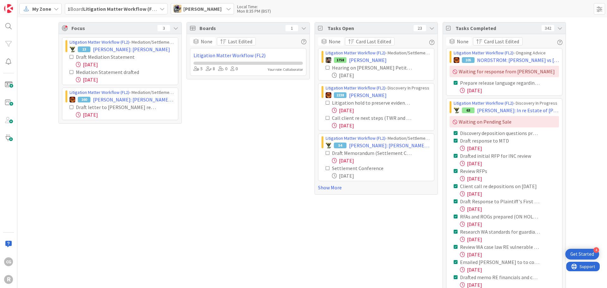
click at [212, 9] on span "Tyler McDonald" at bounding box center [202, 9] width 38 height 8
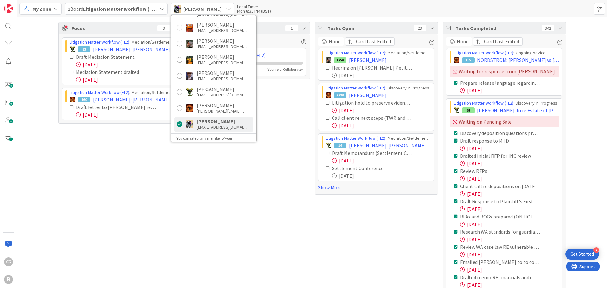
click at [48, 11] on span "My Zone" at bounding box center [41, 9] width 19 height 8
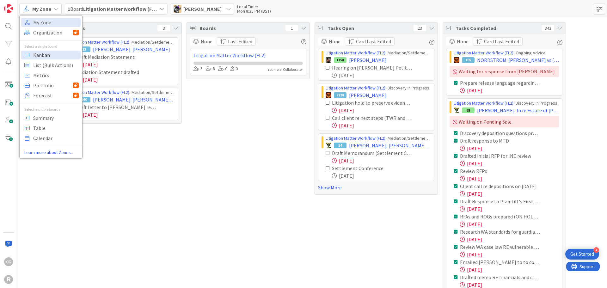
click at [48, 54] on span "Kanban" at bounding box center [56, 54] width 46 height 9
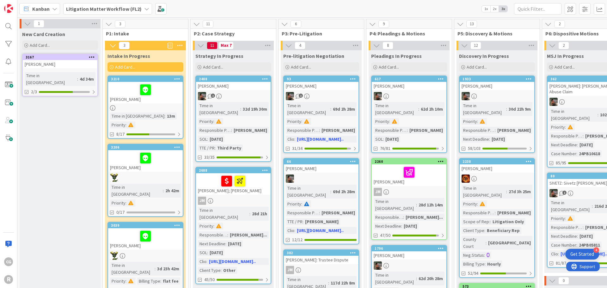
click at [163, 101] on div "LINDBECK, Lance" at bounding box center [145, 92] width 75 height 21
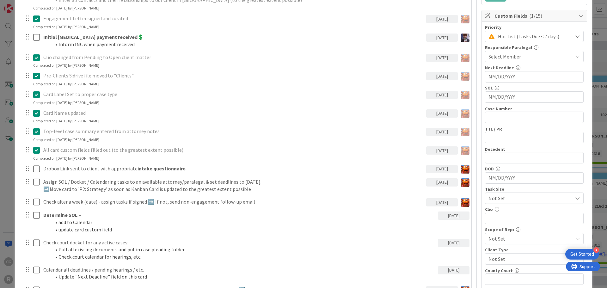
scroll to position [221, 0]
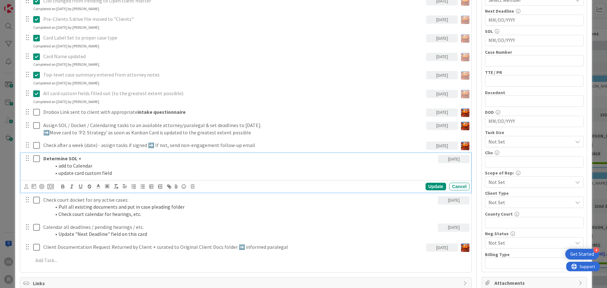
click at [81, 177] on div "Determine SOL + add to Calendar update card custom field" at bounding box center [239, 165] width 397 height 25
click at [27, 186] on icon at bounding box center [26, 186] width 4 height 5
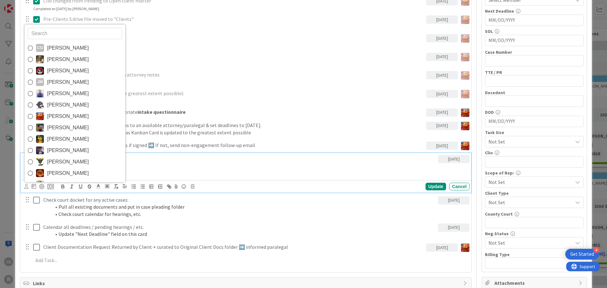
click at [170, 163] on li "add to Calendar" at bounding box center [243, 165] width 384 height 7
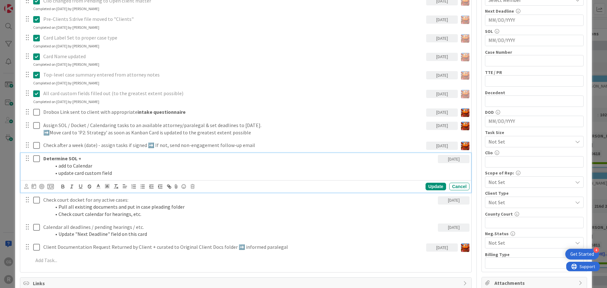
drag, startPoint x: 170, startPoint y: 163, endPoint x: 136, endPoint y: 159, distance: 34.2
click at [136, 159] on p "Determine SOL +" at bounding box center [239, 158] width 392 height 7
click at [26, 189] on div at bounding box center [26, 186] width 4 height 7
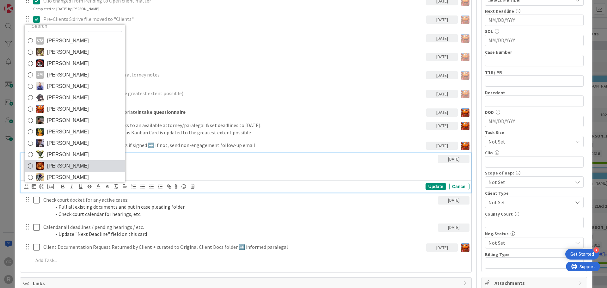
scroll to position [11, 0]
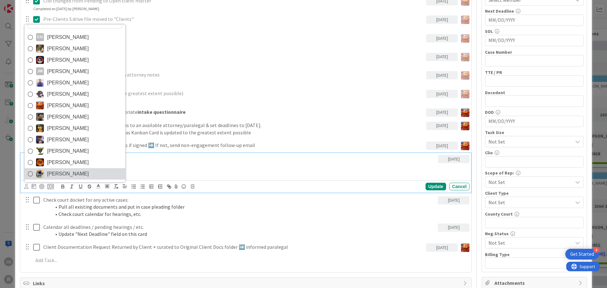
click at [56, 170] on span "Tyler McDonald" at bounding box center [68, 173] width 42 height 9
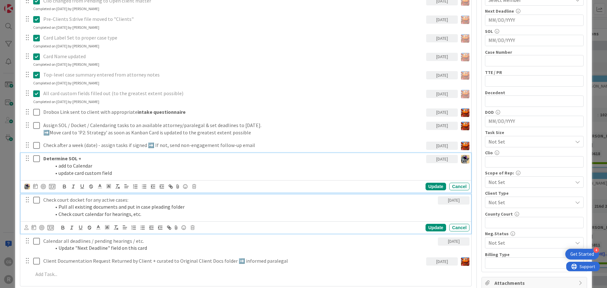
click at [78, 214] on li "Check court calendar for hearings, etc." at bounding box center [243, 214] width 384 height 7
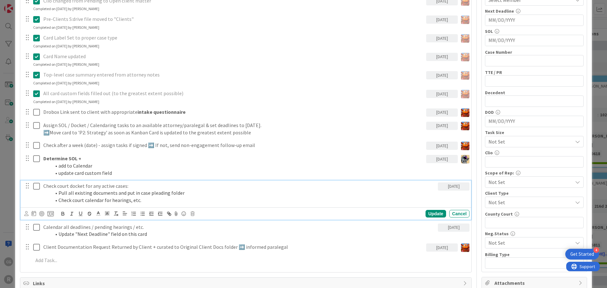
scroll to position [207, 0]
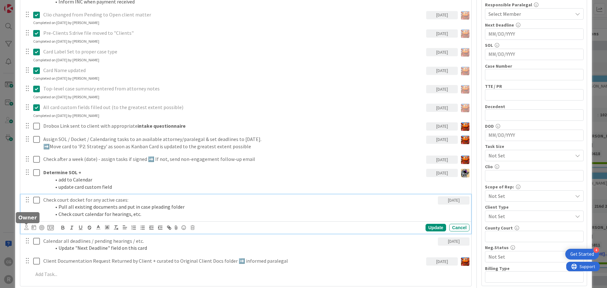
click at [24, 229] on icon at bounding box center [26, 227] width 4 height 5
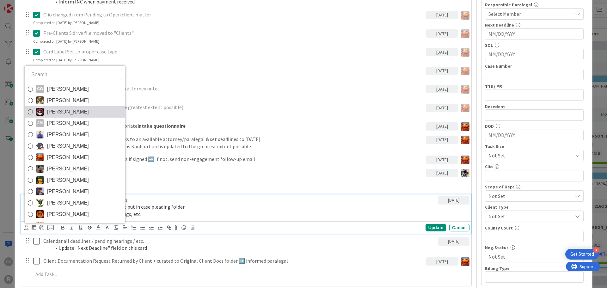
click at [65, 110] on span "Jasmin Sanchez" at bounding box center [68, 111] width 42 height 9
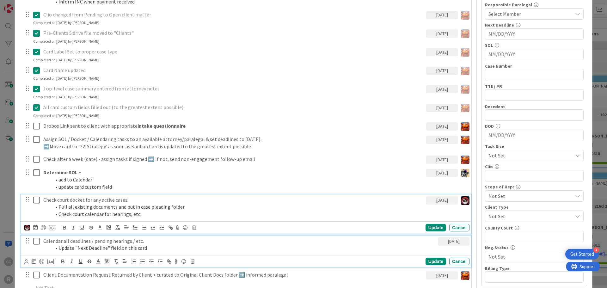
click at [59, 247] on li "Update "Next Deadline" field on this card" at bounding box center [243, 247] width 384 height 7
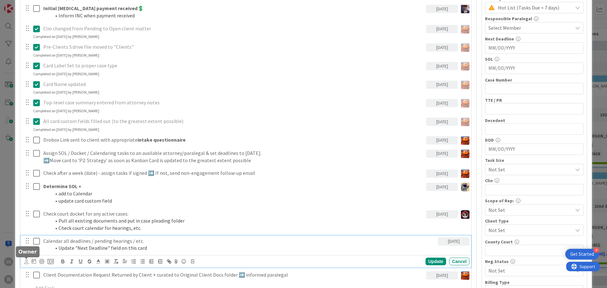
click at [24, 259] on div at bounding box center [26, 258] width 4 height 2
click at [70, 248] on li "Update "Next Deadline" field on this card" at bounding box center [243, 247] width 384 height 7
click at [25, 263] on icon at bounding box center [26, 261] width 4 height 5
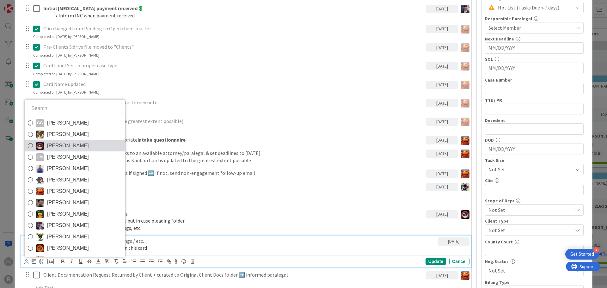
click at [53, 147] on span "Jasmin Sanchez" at bounding box center [68, 145] width 42 height 9
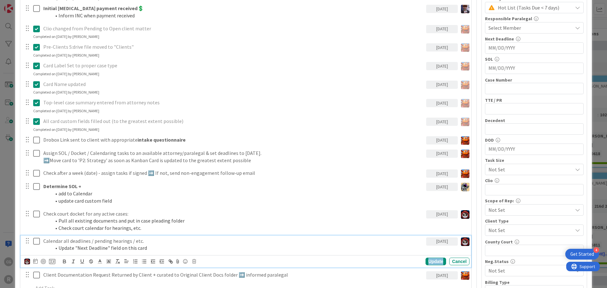
scroll to position [201, 0]
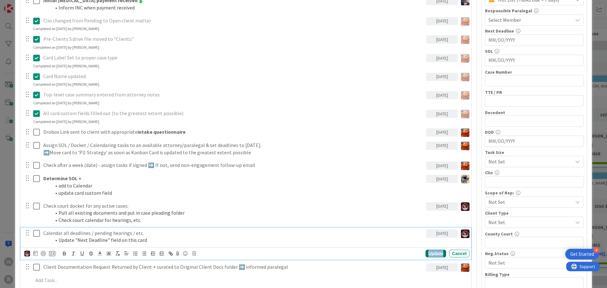
click at [427, 256] on div "Update" at bounding box center [435, 254] width 21 height 8
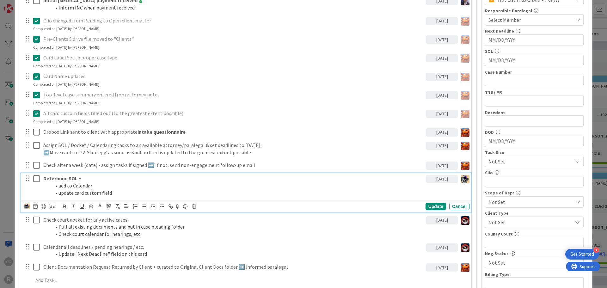
click at [269, 176] on p "Determine SOL +" at bounding box center [233, 178] width 380 height 7
click at [25, 207] on img at bounding box center [27, 207] width 6 height 6
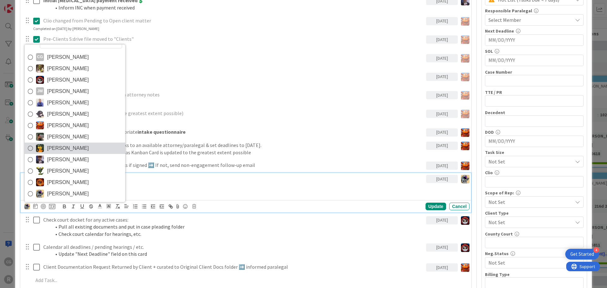
click at [63, 150] on span "Michael Robb" at bounding box center [68, 148] width 42 height 9
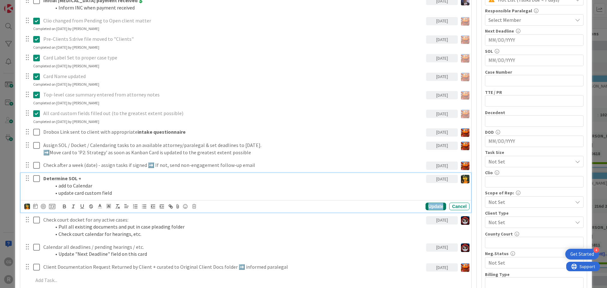
click at [436, 206] on div "Update" at bounding box center [435, 207] width 21 height 8
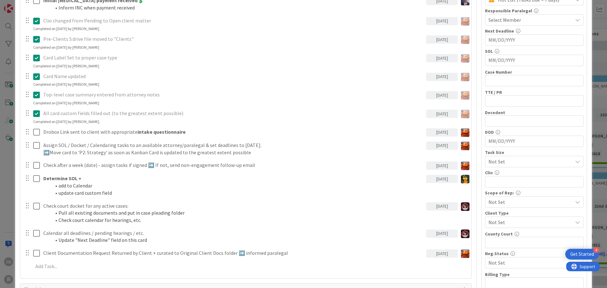
click at [9, 173] on div "ID 3210 Litigation Matter Workflow (FL2) Intake In Progress Title 15 / 128 LIND…" at bounding box center [303, 144] width 607 height 288
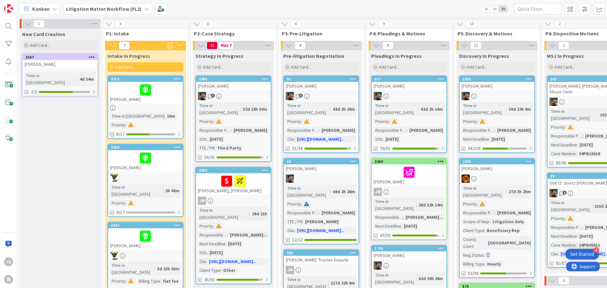
click at [162, 100] on div "LINDBECK, Lance" at bounding box center [145, 92] width 75 height 21
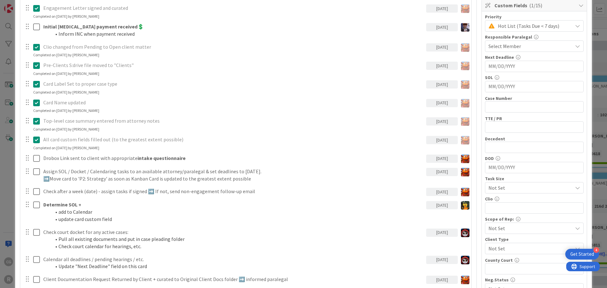
scroll to position [190, 0]
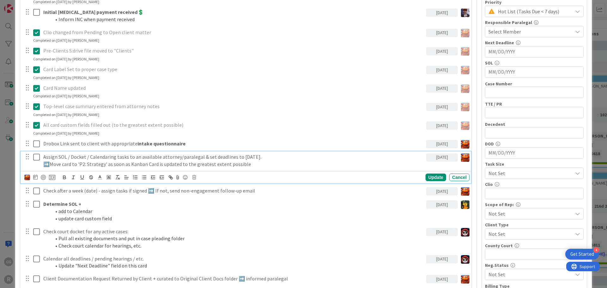
click at [37, 158] on icon at bounding box center [36, 157] width 7 height 8
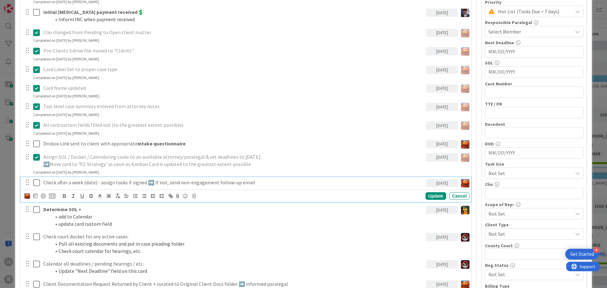
click at [34, 180] on icon at bounding box center [36, 183] width 7 height 8
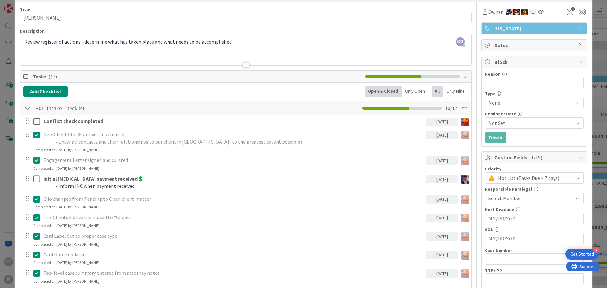
scroll to position [0, 0]
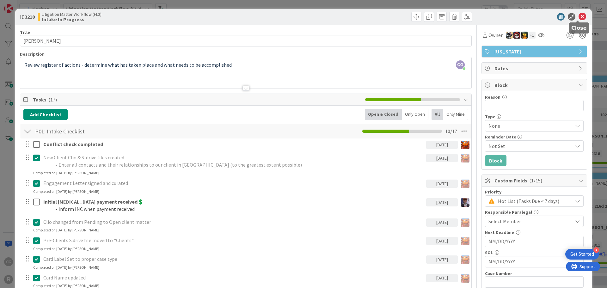
drag, startPoint x: 578, startPoint y: 16, endPoint x: 582, endPoint y: 13, distance: 5.2
click at [578, 16] on icon at bounding box center [582, 17] width 8 height 8
